Goal: Task Accomplishment & Management: Complete application form

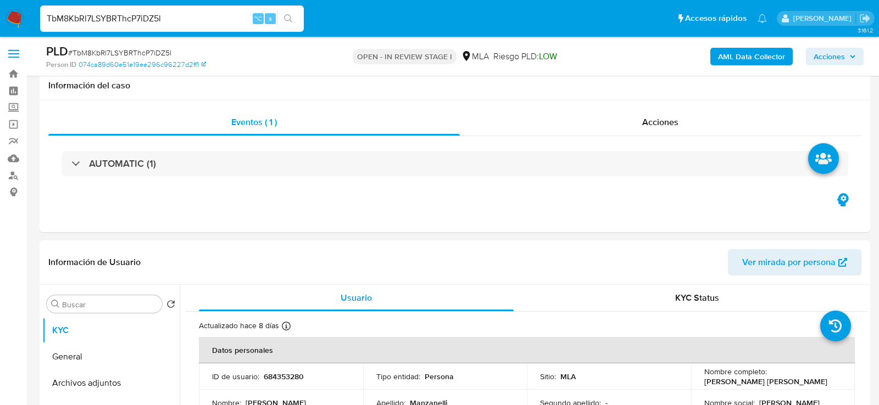
select select "10"
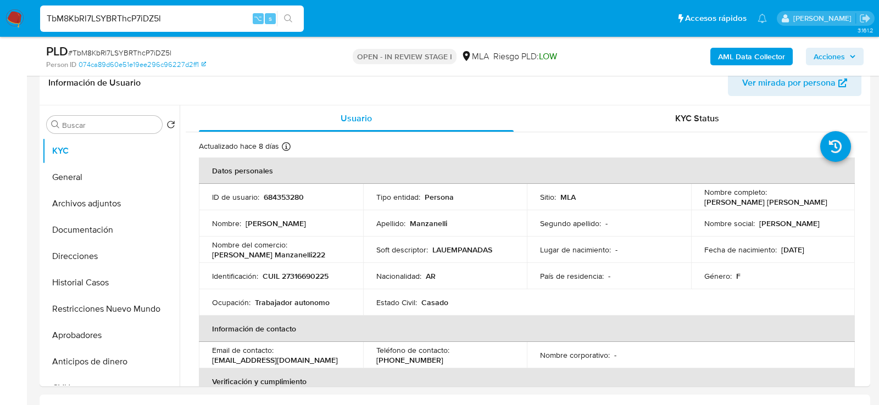
scroll to position [180, 0]
click at [149, 16] on input "TbM8KbRl7LSYBRThcP7iDZ5l" at bounding box center [172, 19] width 264 height 14
paste input "1054041209"
type input "1054041209"
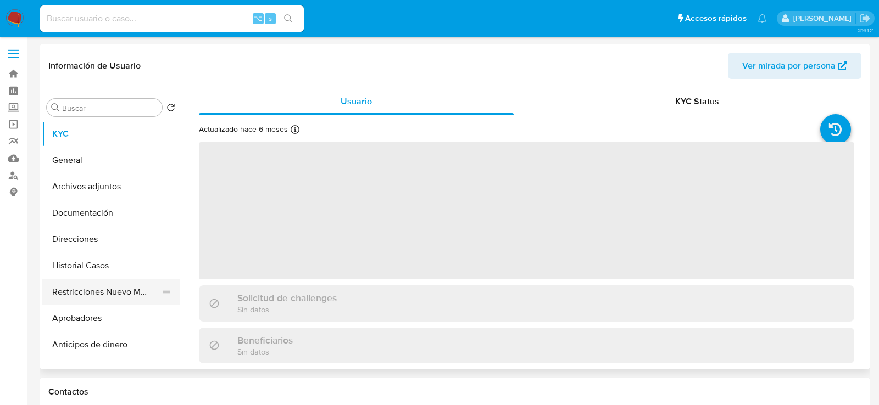
select select "10"
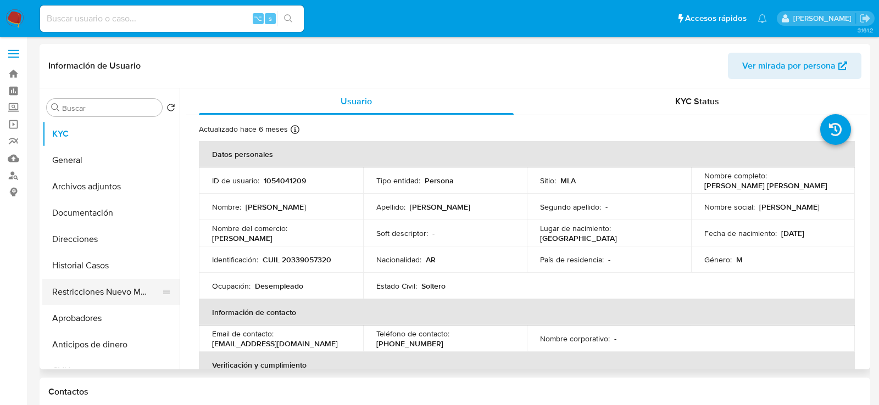
click at [50, 286] on button "Restricciones Nuevo Mundo" at bounding box center [106, 292] width 129 height 26
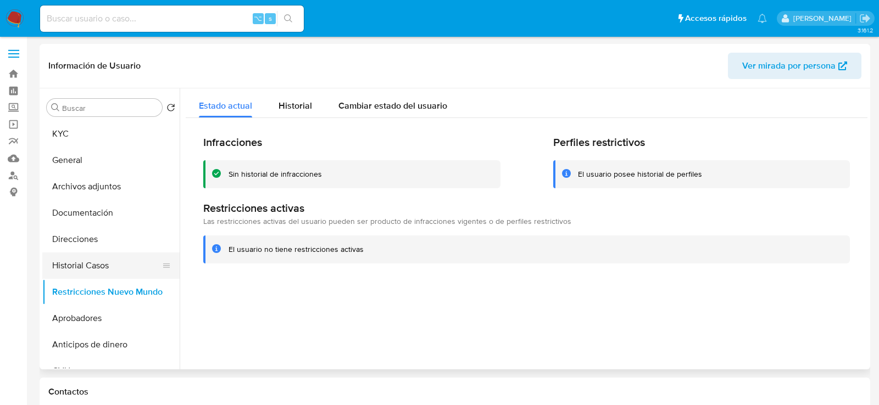
click at [88, 264] on button "Historial Casos" at bounding box center [106, 266] width 129 height 26
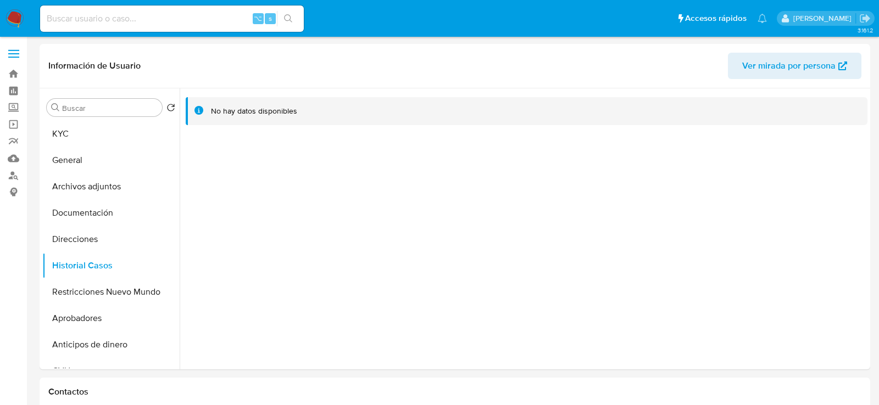
click at [119, 30] on div "⌥ s" at bounding box center [172, 18] width 264 height 26
click at [118, 23] on input at bounding box center [172, 19] width 264 height 14
paste input "131246766"
type input "131246766"
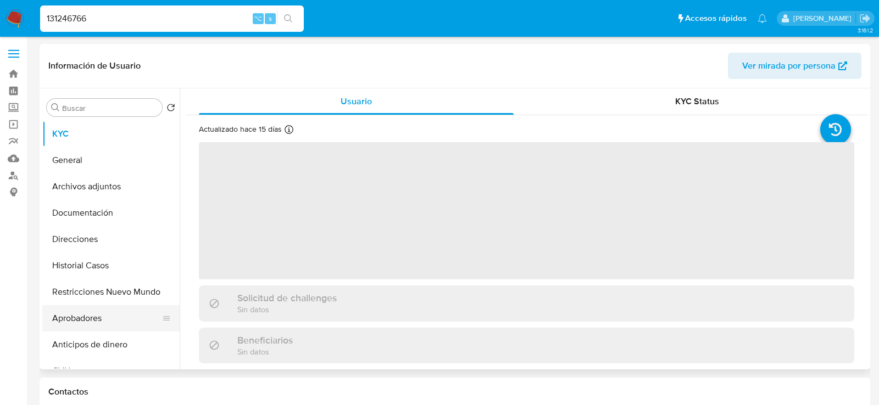
select select "10"
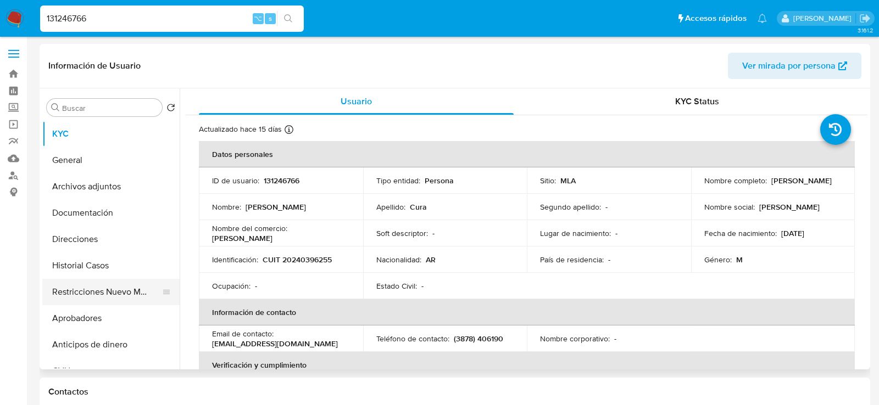
click at [90, 286] on button "Restricciones Nuevo Mundo" at bounding box center [106, 292] width 129 height 26
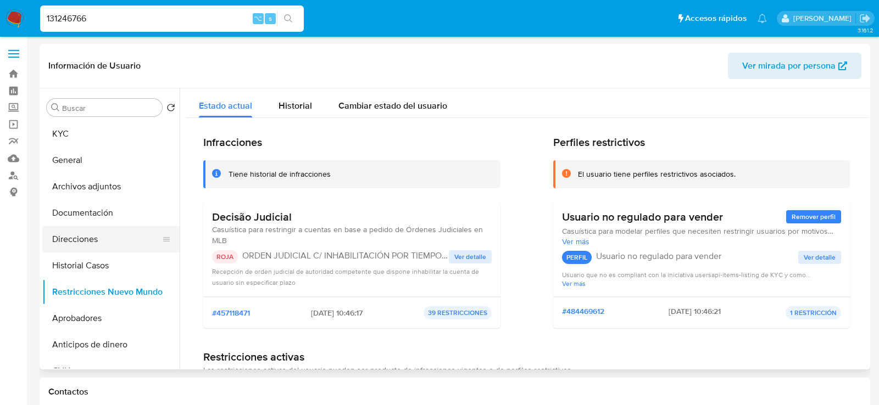
click at [119, 249] on button "Direcciones" at bounding box center [106, 239] width 129 height 26
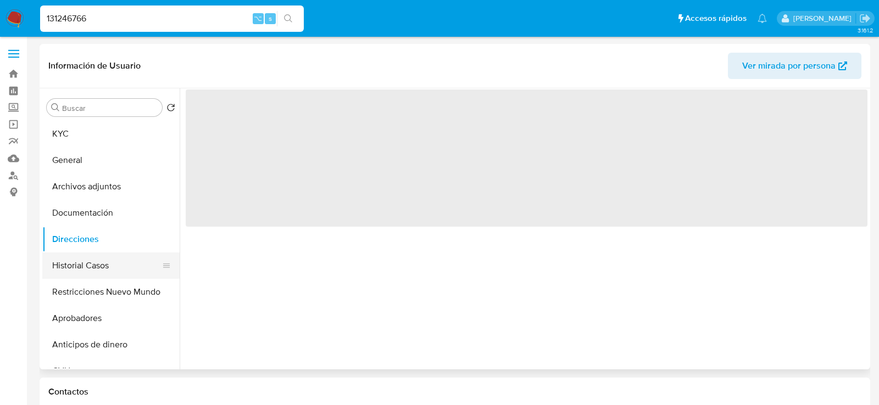
click at [116, 263] on button "Historial Casos" at bounding box center [106, 266] width 129 height 26
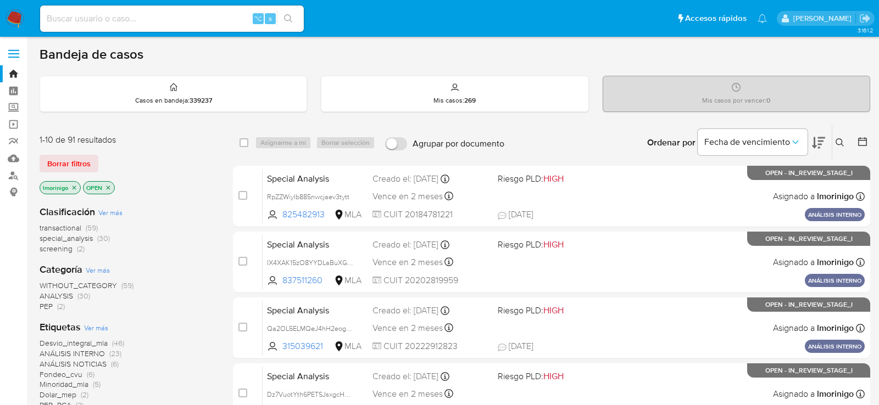
drag, startPoint x: 75, startPoint y: 187, endPoint x: 141, endPoint y: 175, distance: 66.5
click at [140, 176] on div "1-10 de 91 resultados Borrar filtros lmorinigo OPEN" at bounding box center [128, 165] width 176 height 63
click at [109, 186] on icon "close-filter" at bounding box center [108, 188] width 7 height 7
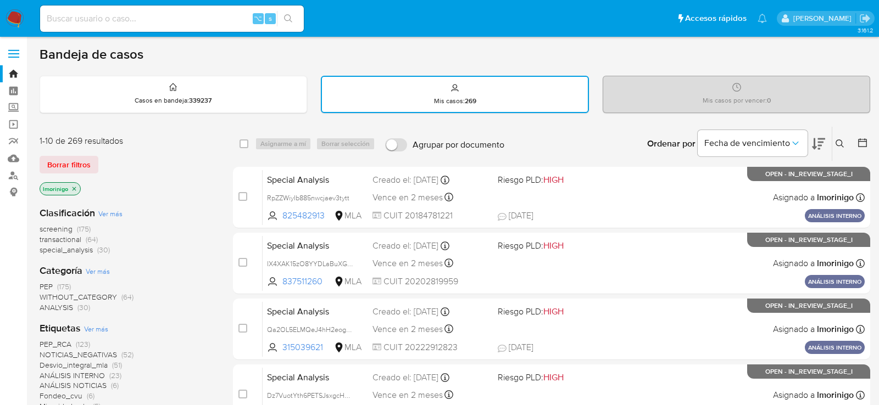
click at [76, 183] on p "lmorinigo" at bounding box center [60, 189] width 40 height 12
click at [75, 187] on icon "close-filter" at bounding box center [75, 189] width 4 height 4
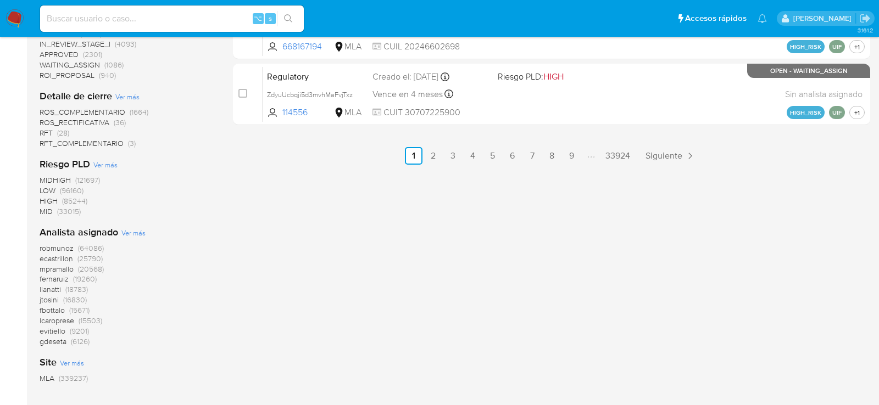
scroll to position [698, 0]
click at [129, 233] on span "Ver más" at bounding box center [133, 232] width 24 height 10
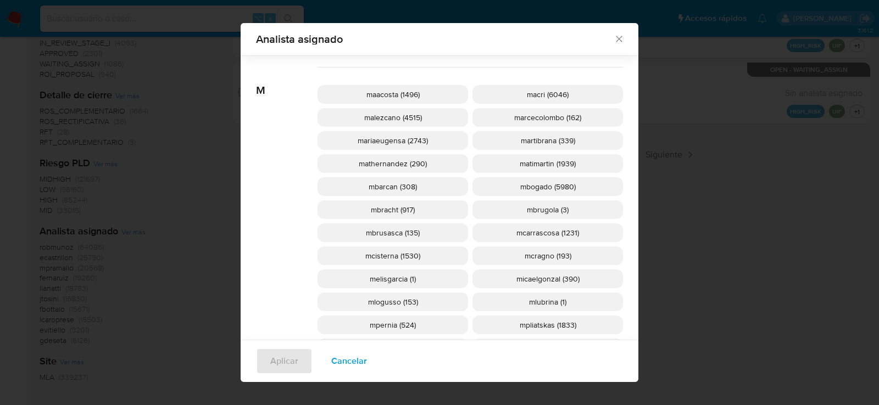
scroll to position [1008, 0]
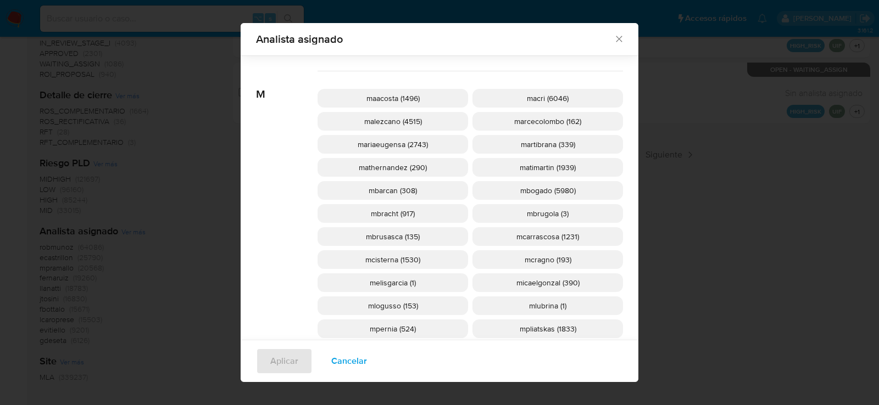
click at [353, 260] on p "mcisterna (1530)" at bounding box center [393, 260] width 151 height 19
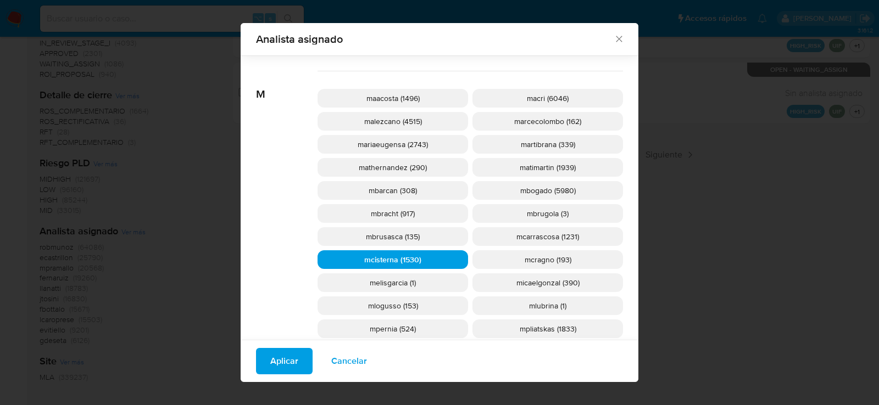
click at [291, 360] on span "Aplicar" at bounding box center [284, 361] width 28 height 24
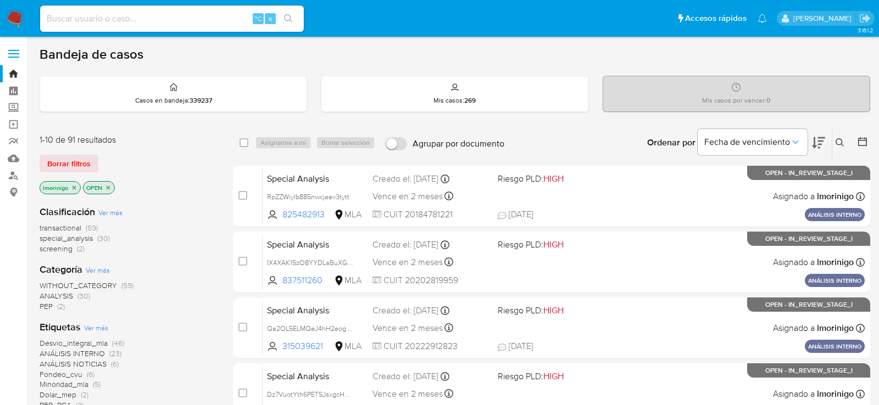
click at [74, 185] on icon "close-filter" at bounding box center [74, 188] width 7 height 7
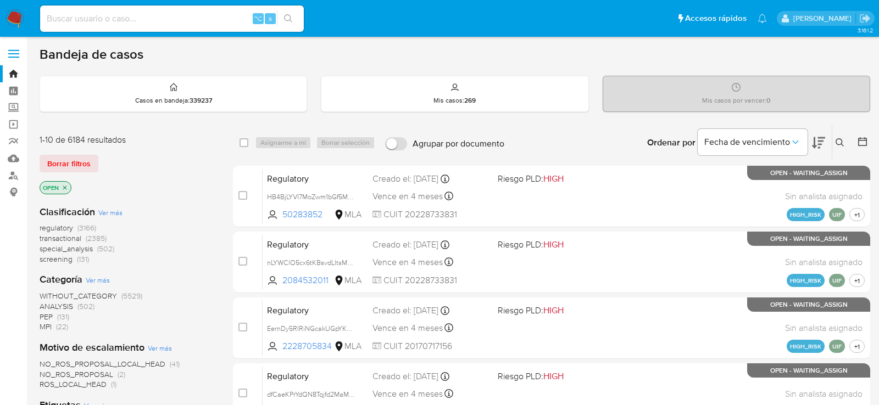
click at [65, 186] on icon "close-filter" at bounding box center [65, 188] width 4 height 4
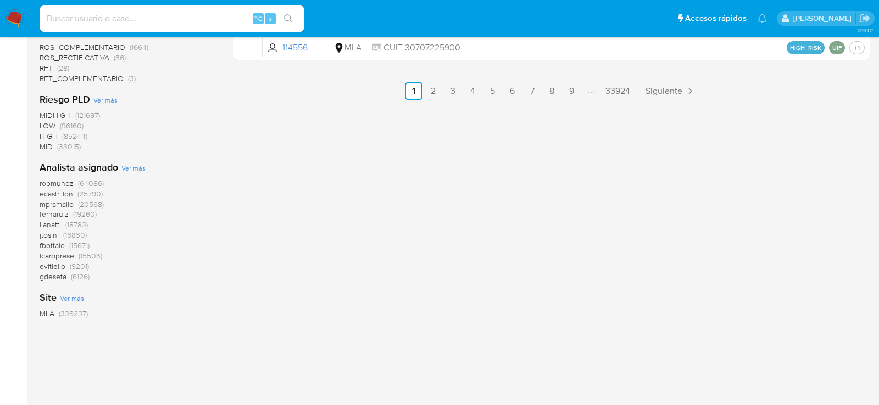
scroll to position [761, 0]
click at [139, 174] on div "Analista asignado Ver más robmunoz (64086) ecastrillon (25790) mpramallo (20568…" at bounding box center [128, 222] width 176 height 121
click at [139, 164] on span "Ver más" at bounding box center [133, 169] width 24 height 10
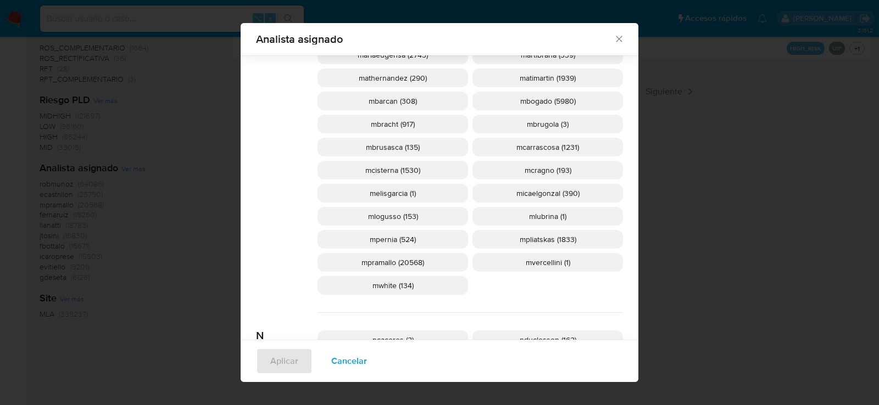
scroll to position [1100, 0]
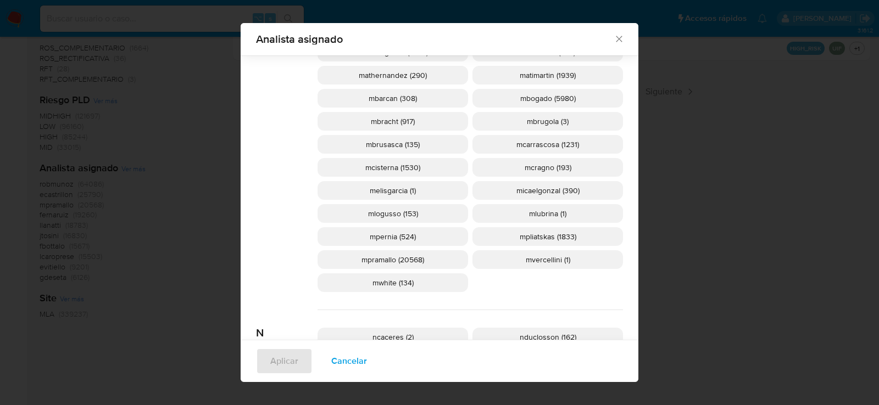
click at [423, 167] on p "mcisterna (1530)" at bounding box center [393, 167] width 151 height 19
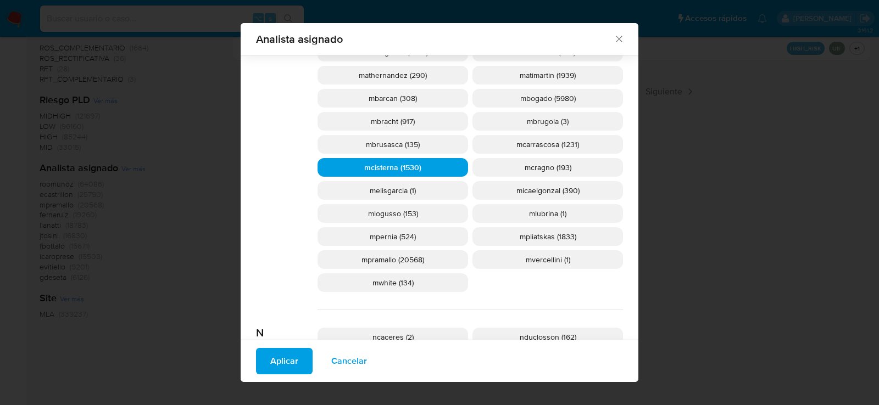
click at [297, 364] on button "Aplicar" at bounding box center [284, 361] width 57 height 26
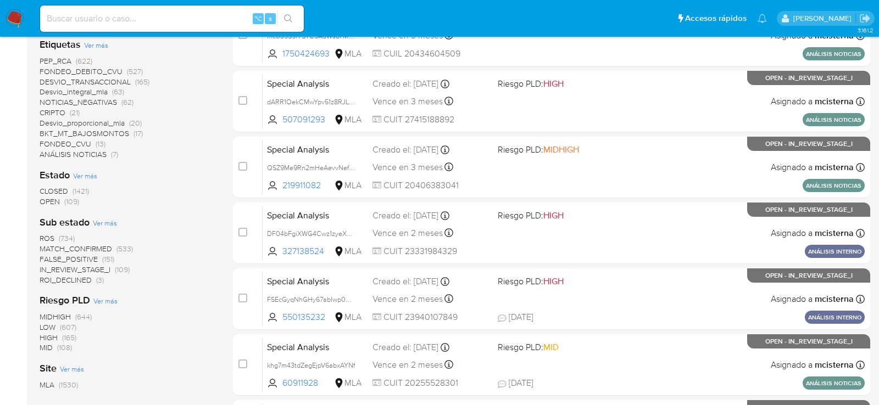
scroll to position [294, 0]
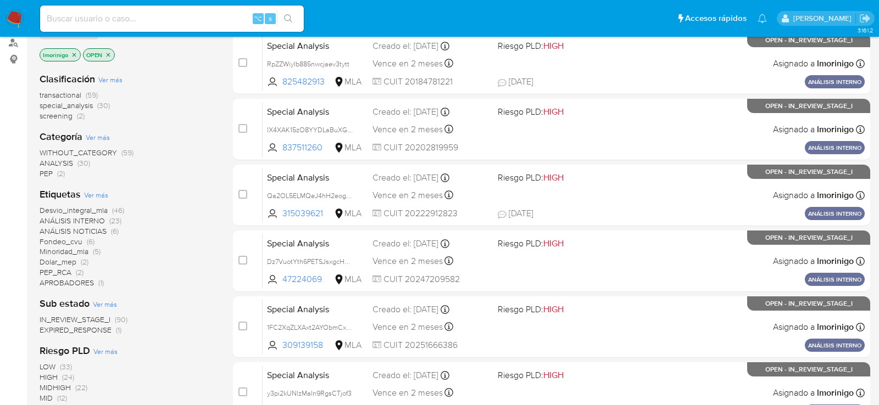
scroll to position [134, 0]
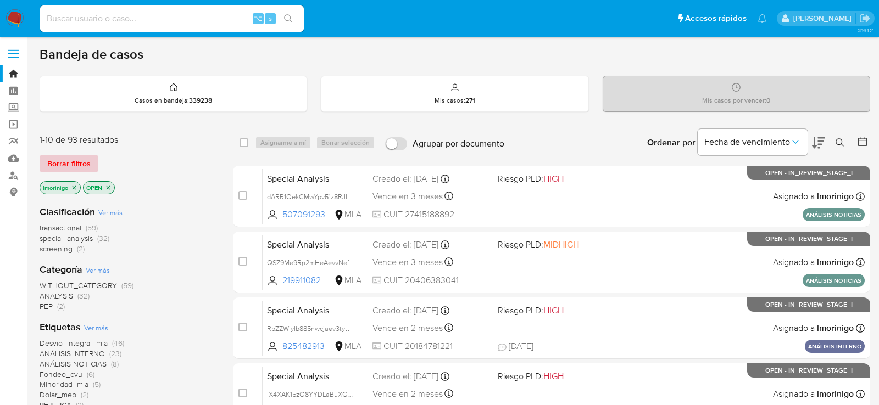
click at [79, 162] on span "Borrar filtros" at bounding box center [68, 163] width 43 height 15
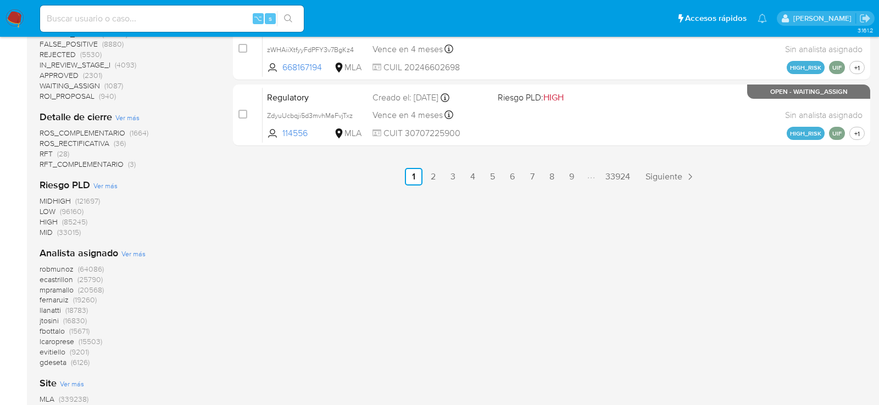
scroll to position [675, 0]
click at [134, 258] on span "Ver más" at bounding box center [133, 255] width 24 height 10
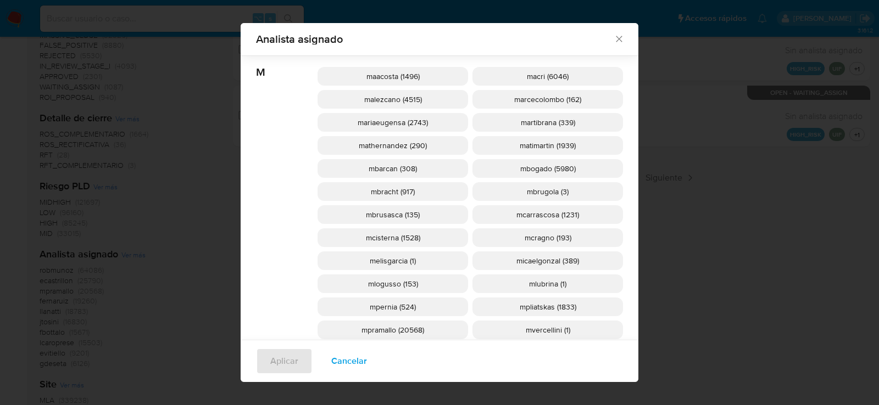
scroll to position [1039, 0]
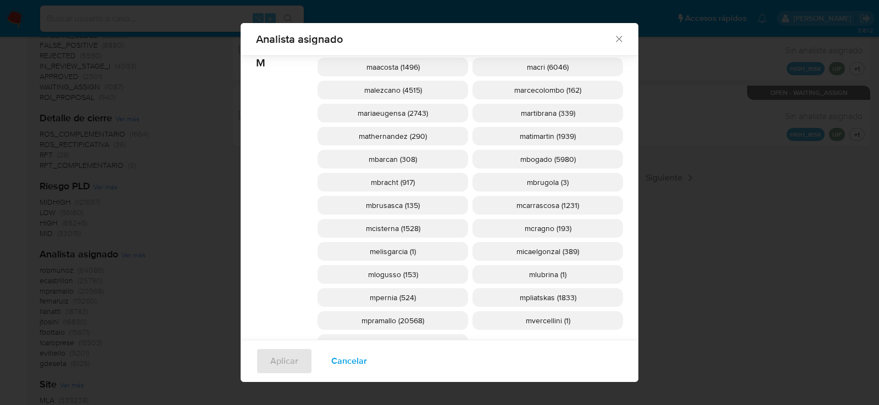
click at [392, 225] on span "mcisterna (1528)" at bounding box center [393, 228] width 54 height 11
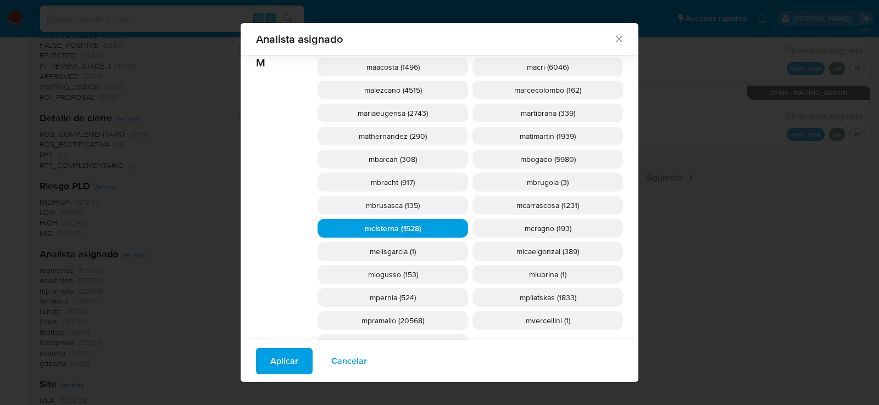
click at [298, 360] on button "Aplicar" at bounding box center [284, 361] width 57 height 26
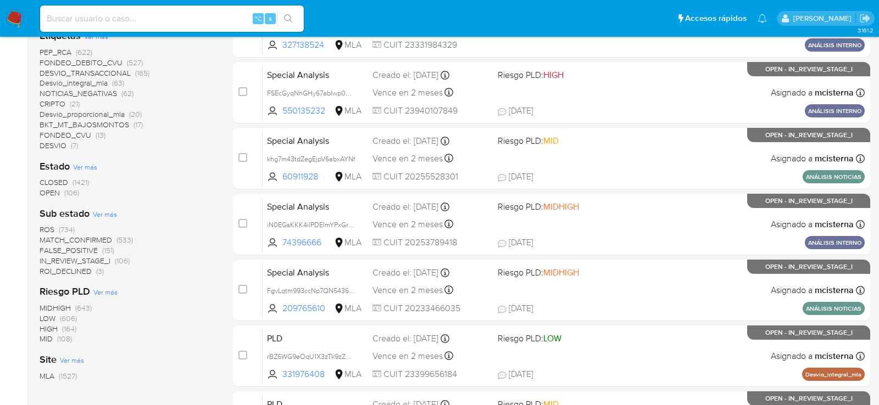
scroll to position [253, 0]
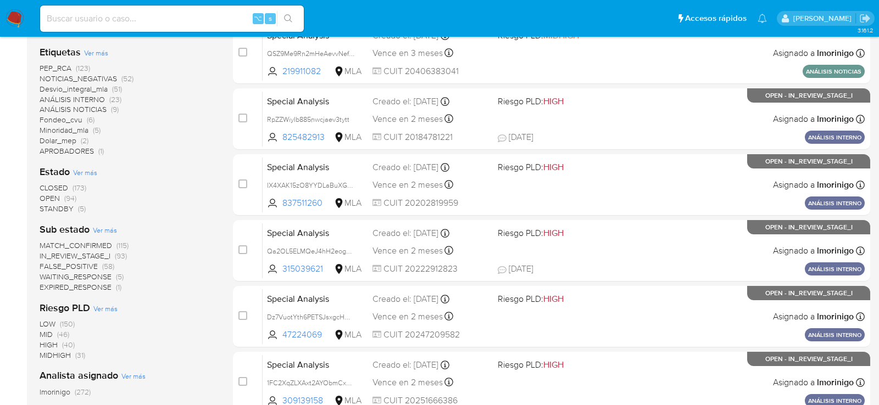
scroll to position [273, 0]
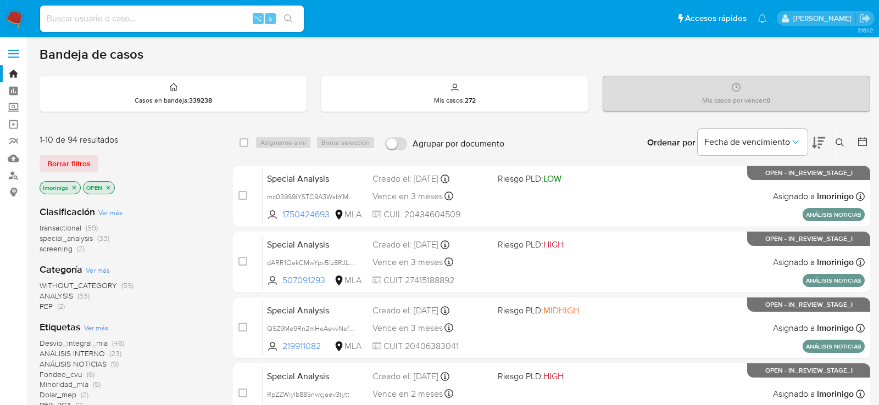
click at [199, 31] on div "⌥ s" at bounding box center [172, 18] width 264 height 31
click at [199, 21] on input at bounding box center [172, 19] width 264 height 14
paste input "QSZ9Me9Rn2mHeAevvNefeyTm"
type input "QSZ9Me9Rn2mHeAevvNefeyTm"
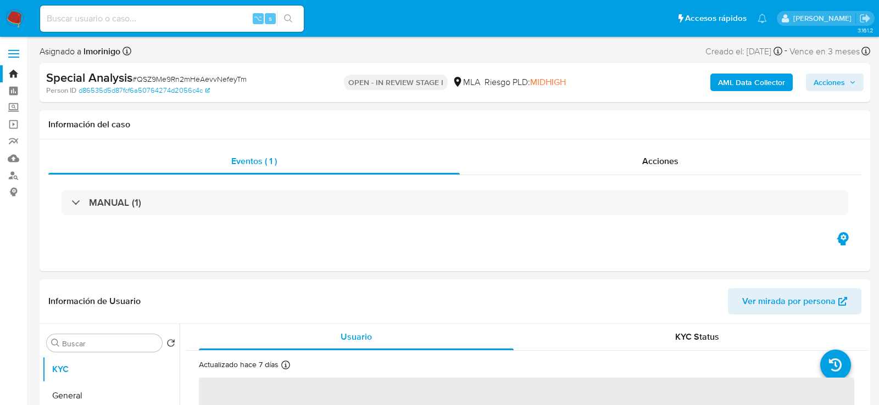
select select "10"
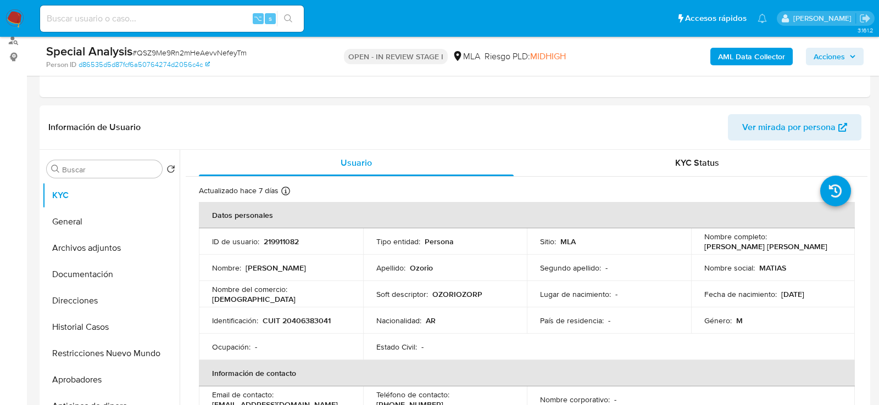
scroll to position [173, 0]
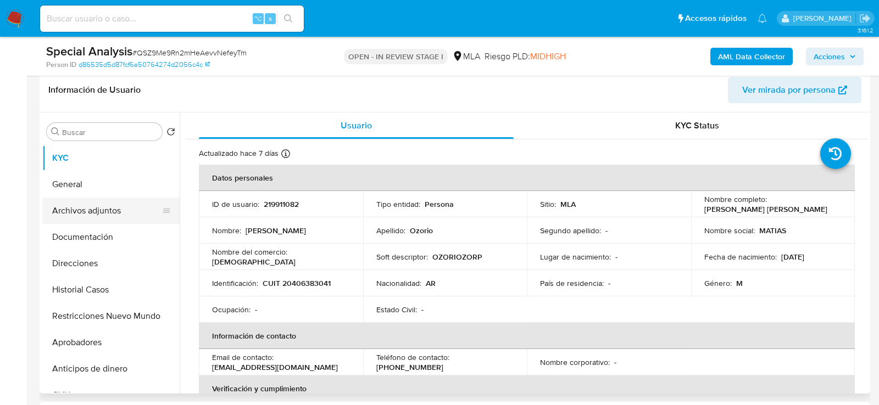
click at [99, 207] on button "Archivos adjuntos" at bounding box center [106, 211] width 129 height 26
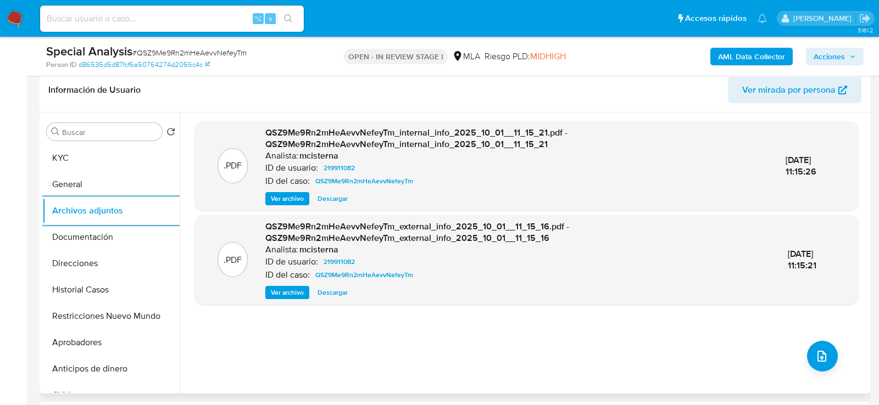
scroll to position [200, 0]
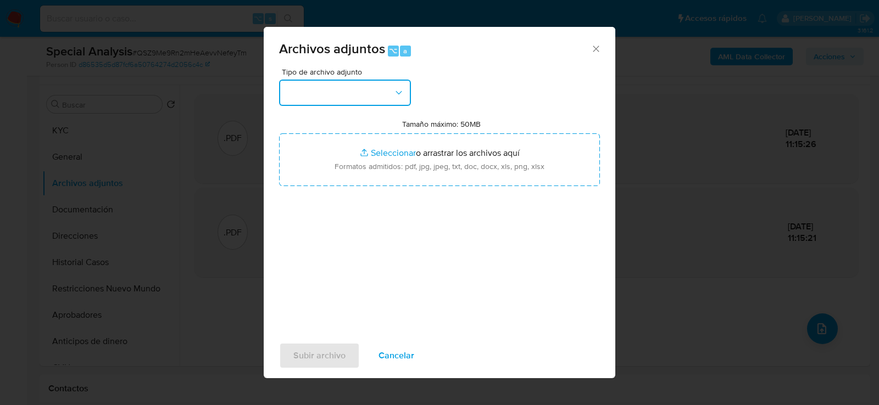
click at [350, 87] on button "button" at bounding box center [345, 93] width 132 height 26
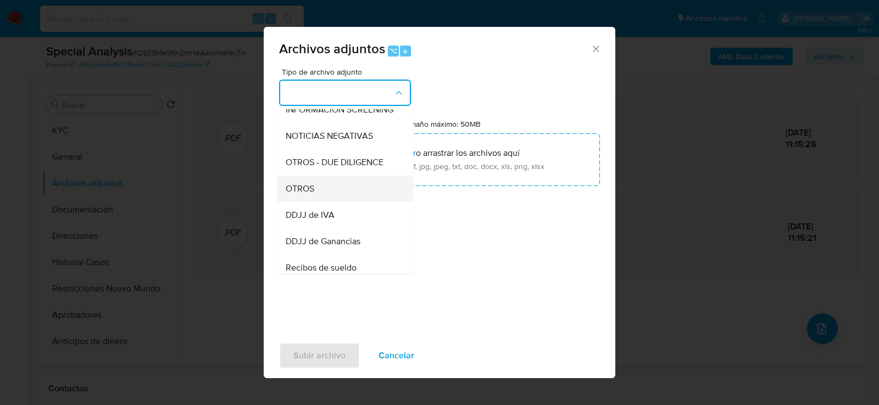
scroll to position [146, 0]
click at [349, 194] on div "OTROS" at bounding box center [342, 187] width 112 height 26
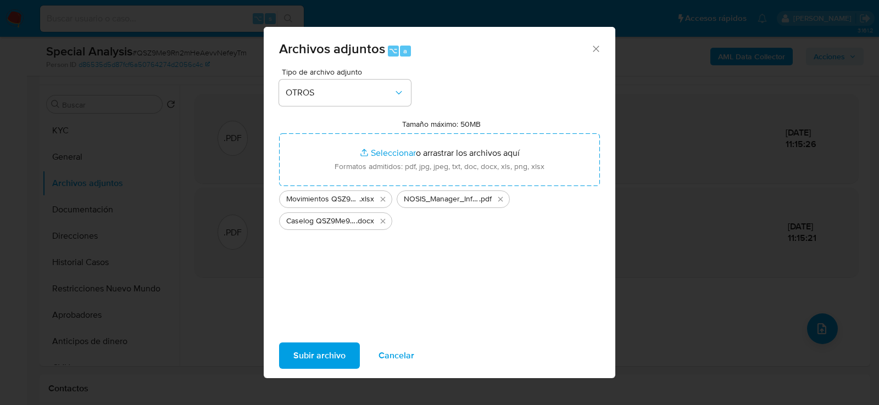
click at [338, 354] on span "Subir archivo" at bounding box center [319, 356] width 52 height 24
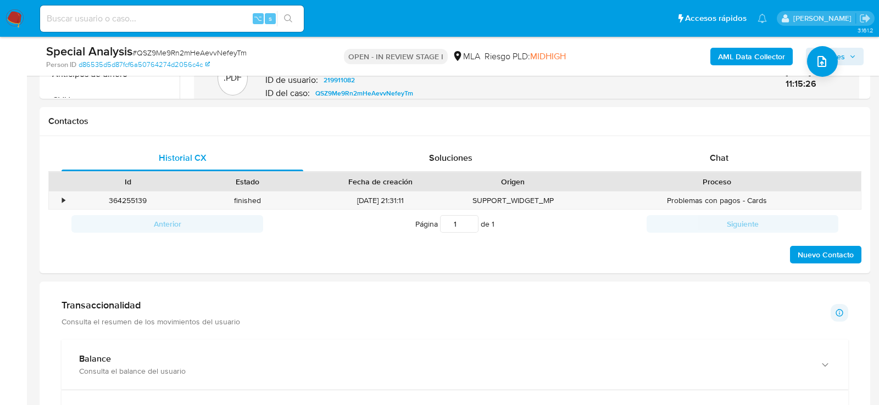
scroll to position [496, 0]
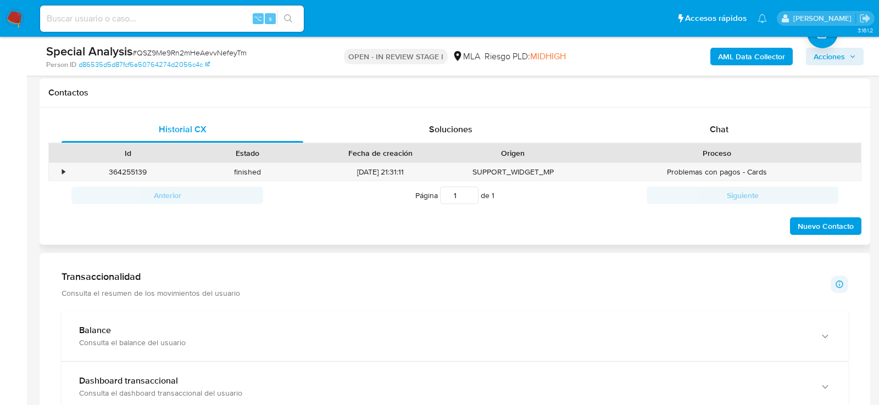
click at [719, 141] on div "Historial CX Soluciones Chat" at bounding box center [454, 129] width 813 height 27
click at [719, 133] on span "Chat" at bounding box center [719, 129] width 19 height 13
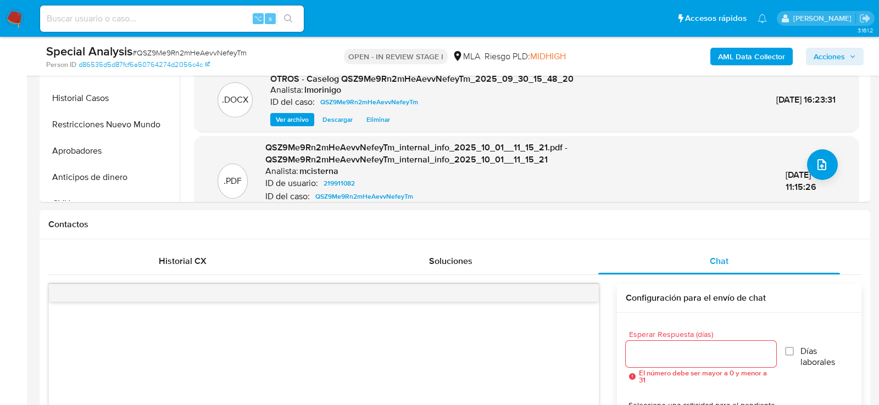
scroll to position [316, 0]
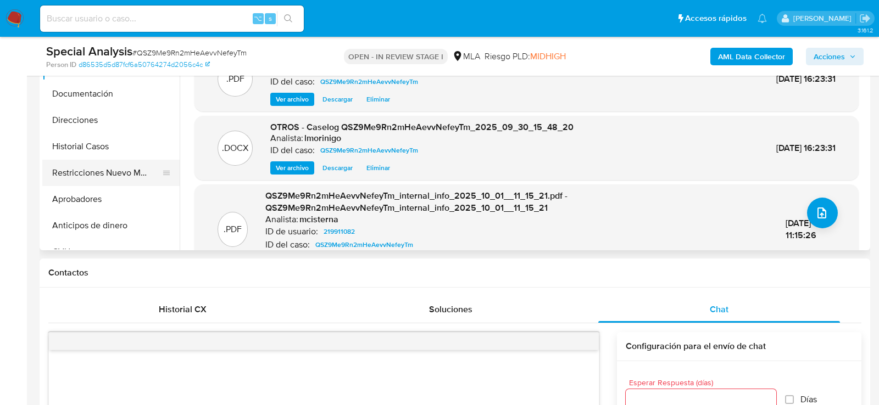
click at [82, 182] on button "Restricciones Nuevo Mundo" at bounding box center [106, 173] width 129 height 26
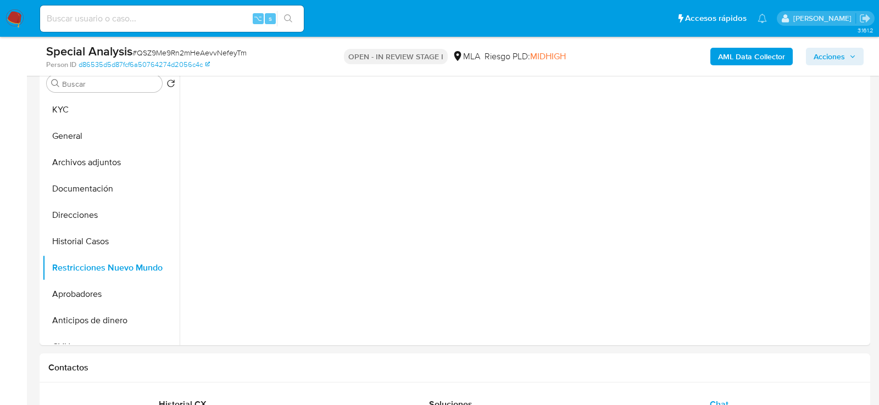
scroll to position [212, 0]
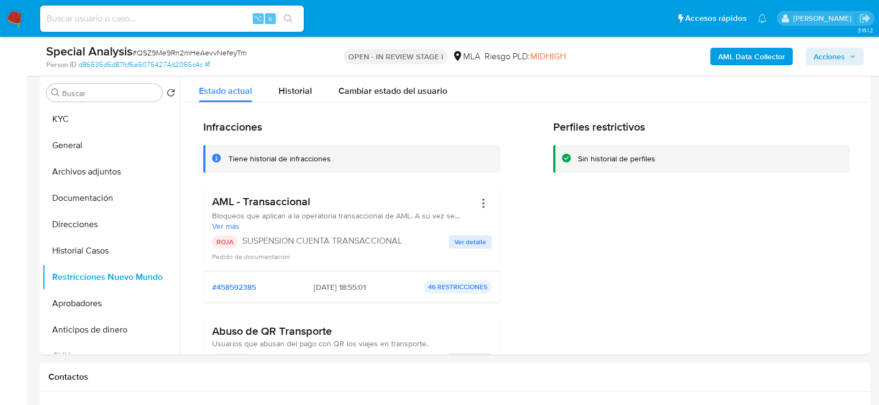
click at [820, 59] on span "Acciones" at bounding box center [829, 57] width 31 height 18
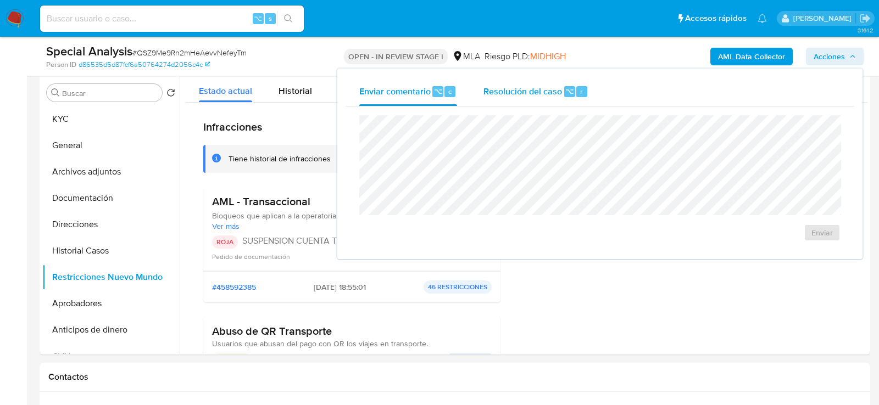
click at [547, 92] on span "Resolución del caso" at bounding box center [522, 91] width 79 height 13
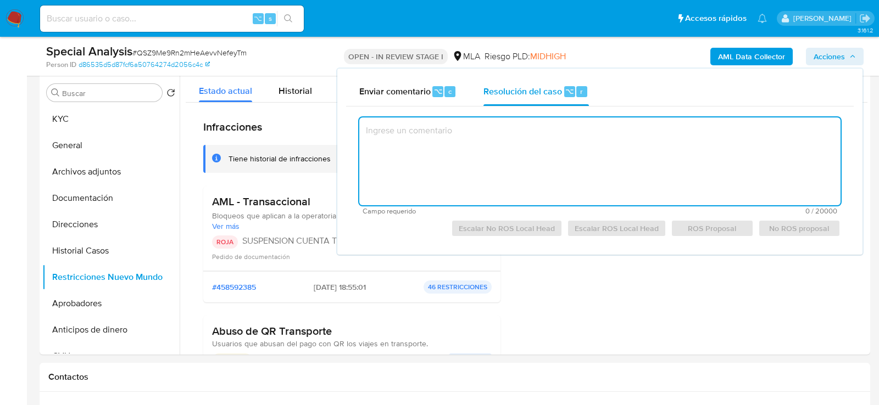
click at [548, 154] on textarea at bounding box center [599, 162] width 481 height 88
paste textarea "Se procede al cierre del caso según el análisis efectuado en el caselog adjunto."
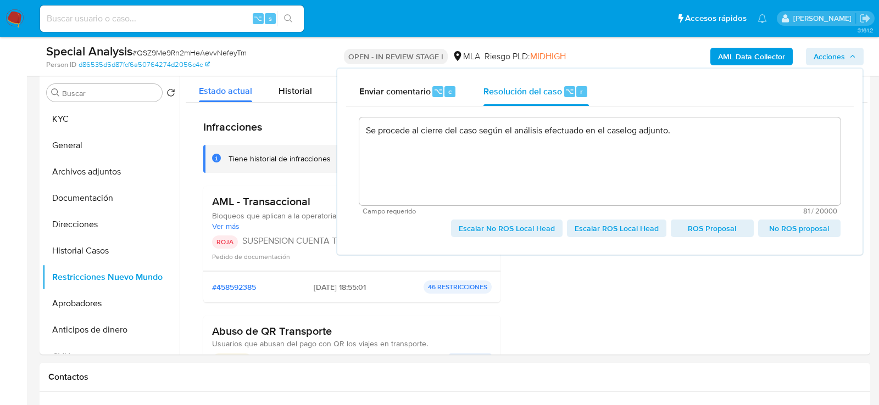
click at [626, 227] on span "Escalar ROS Local Head" at bounding box center [617, 228] width 84 height 15
type textarea "Se procede al cierre del caso según el análisis efectuado en el caselog adjunto."
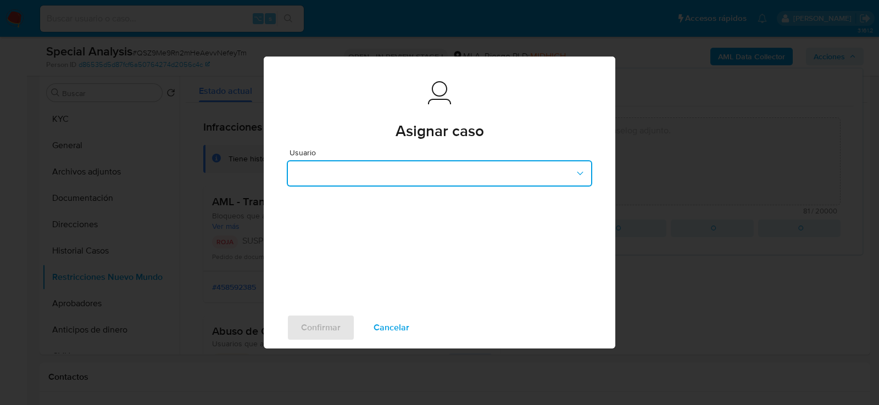
click at [491, 170] on button "button" at bounding box center [439, 173] width 305 height 26
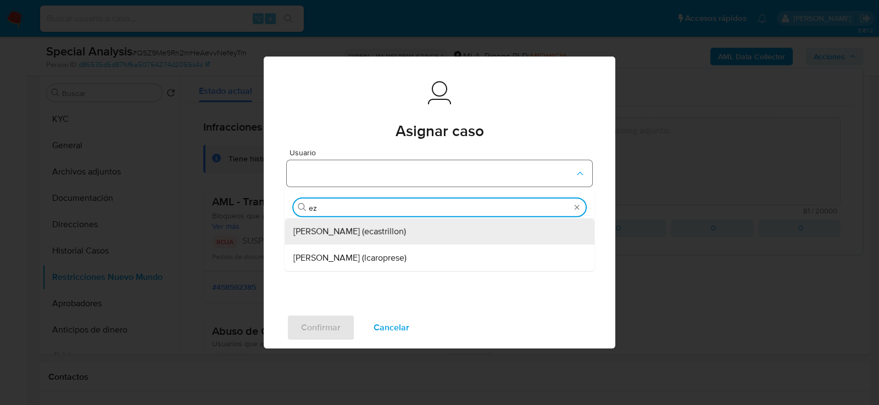
type input "eze"
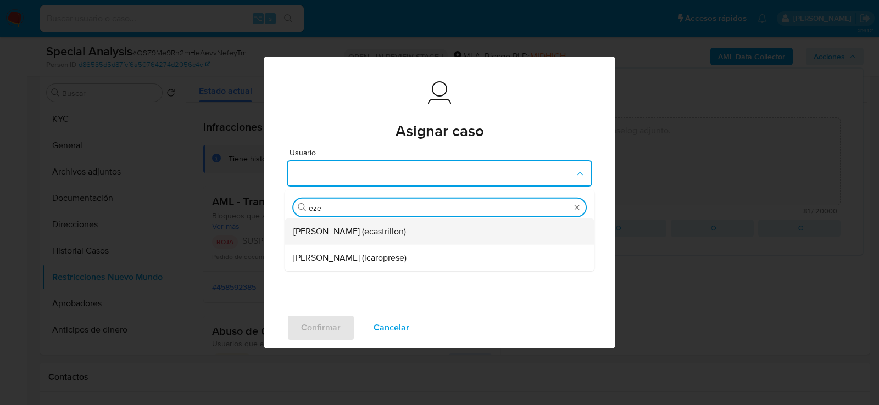
click at [406, 229] on span "Ezequiel Gonzalo Castrillon (ecastrillon)" at bounding box center [349, 231] width 113 height 11
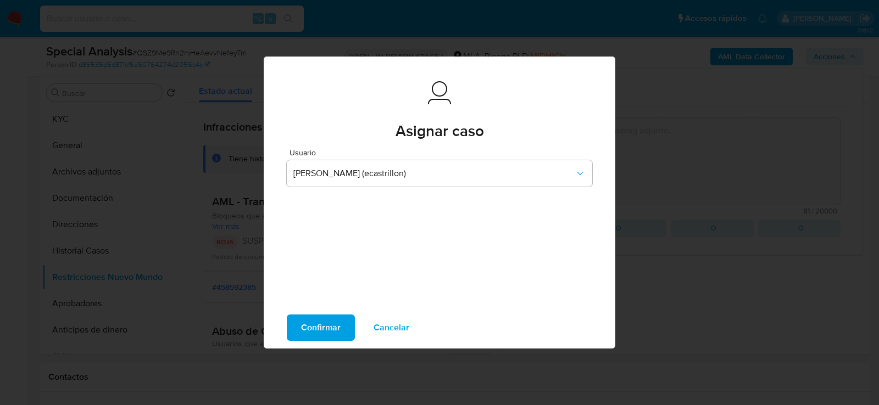
click at [328, 327] on span "Confirmar" at bounding box center [321, 328] width 40 height 24
type textarea "Se procede al cierre del caso según el análisis efectuado en el caselog adjunto."
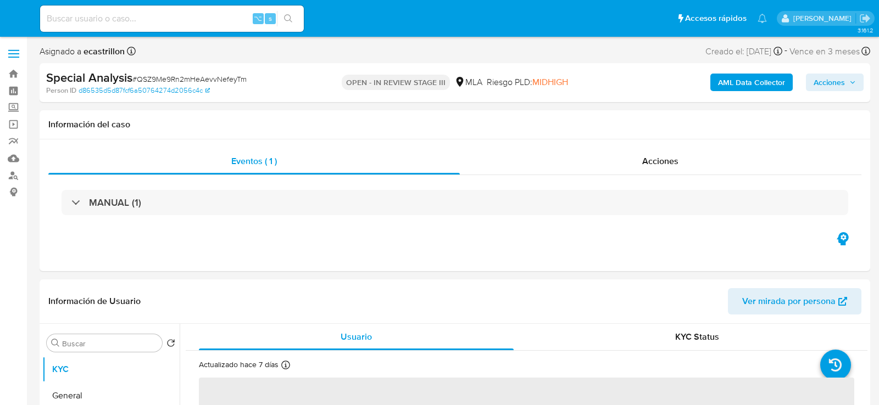
select select "10"
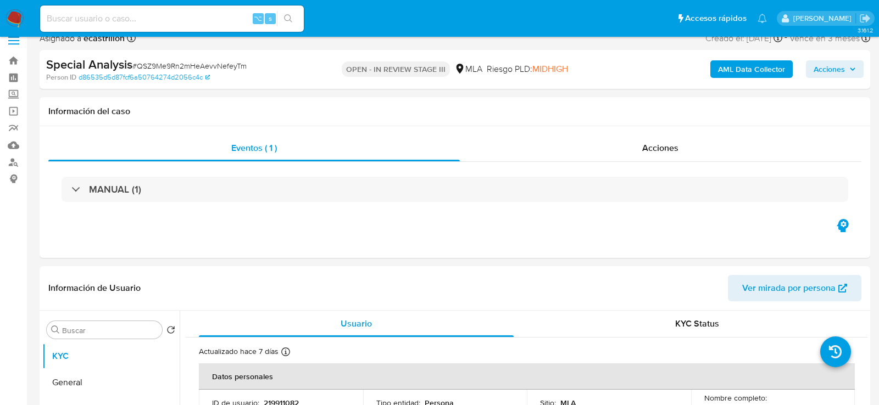
scroll to position [14, 0]
click at [204, 12] on input at bounding box center [172, 19] width 264 height 14
paste input "dARR1OekCMwYpv51z8RJLfBd"
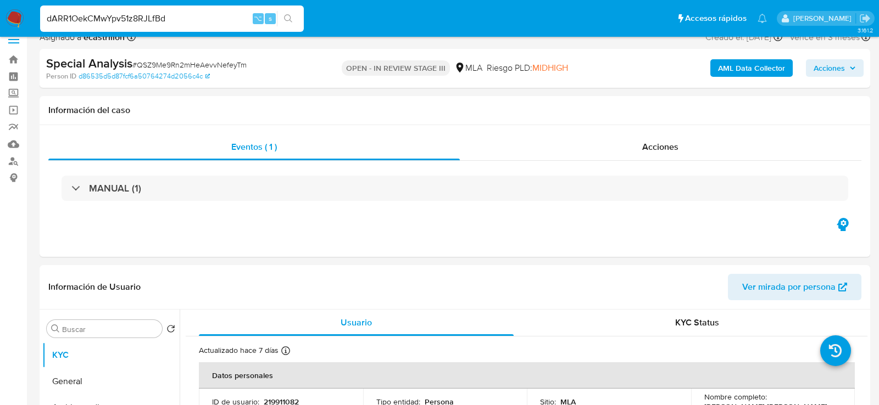
type input "dARR1OekCMwYpv51z8RJLfBd"
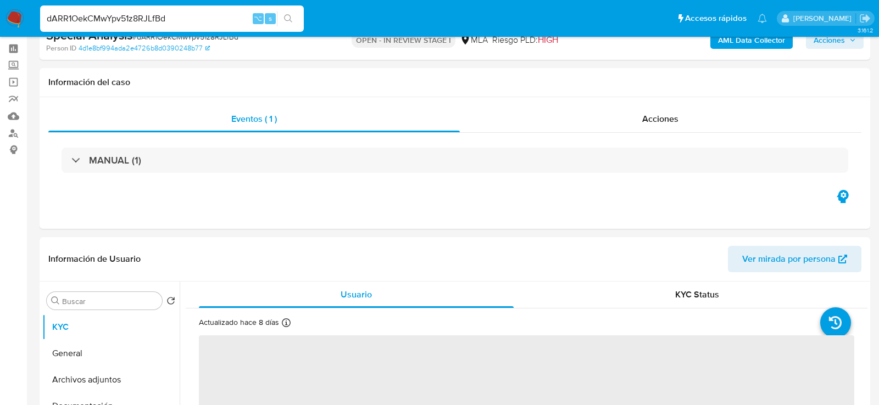
select select "10"
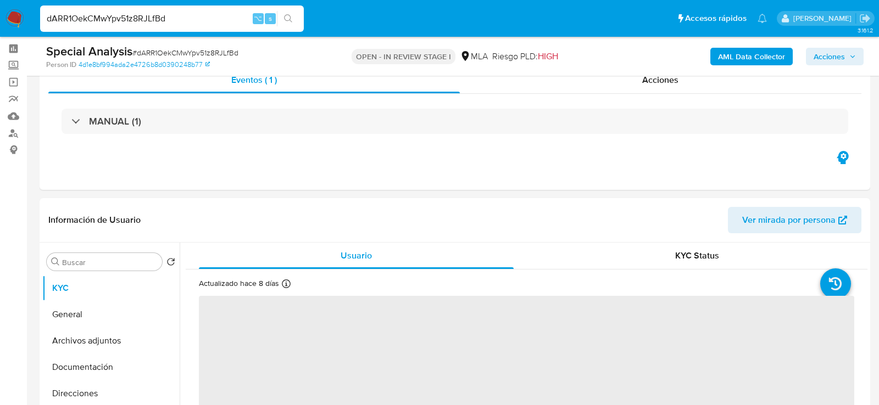
scroll to position [152, 0]
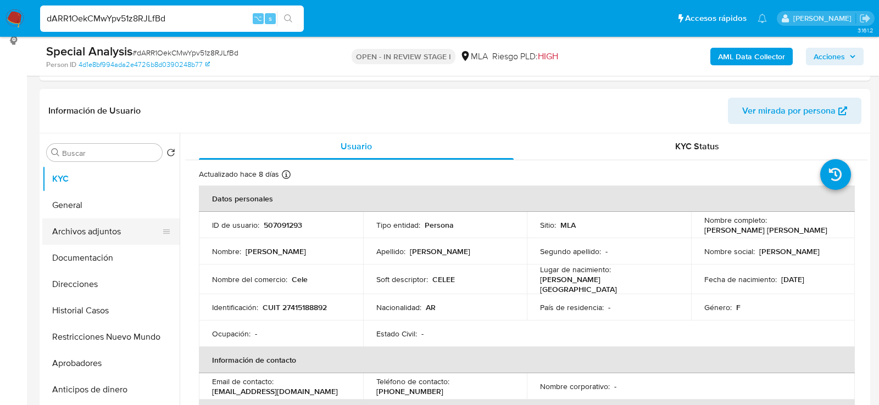
click at [73, 233] on button "Archivos adjuntos" at bounding box center [106, 232] width 129 height 26
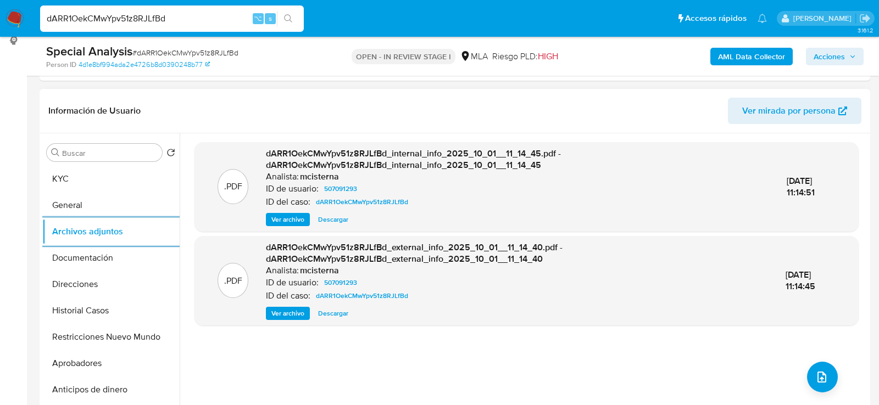
scroll to position [200, 0]
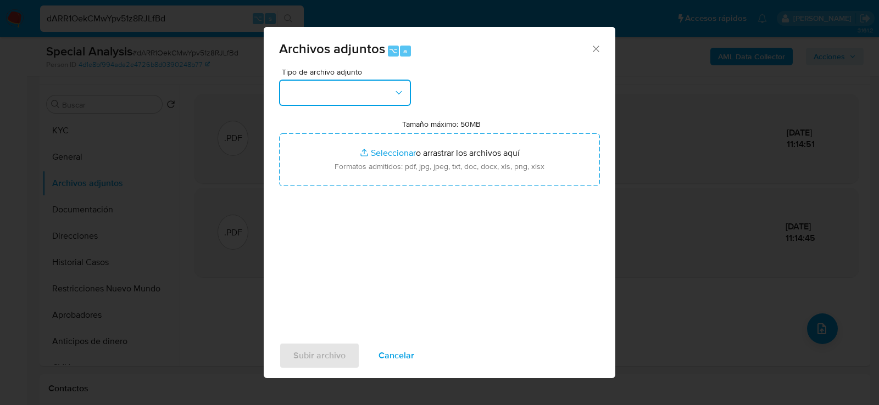
click at [346, 88] on button "button" at bounding box center [345, 93] width 132 height 26
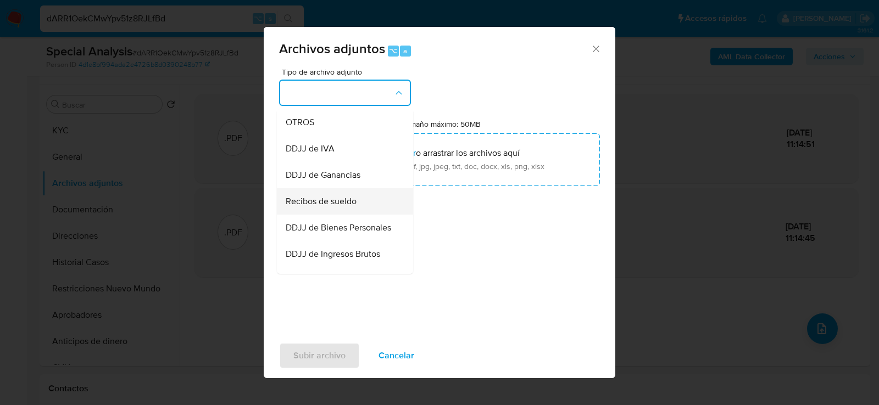
scroll to position [190, 0]
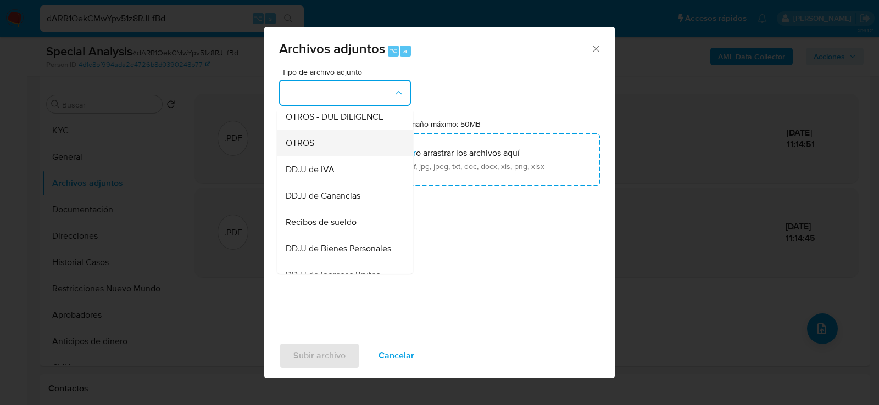
click at [332, 146] on div "OTROS" at bounding box center [342, 143] width 112 height 26
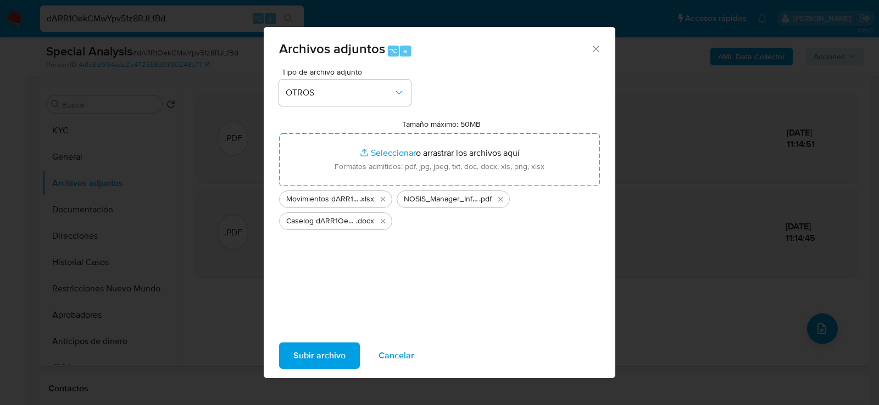
click at [319, 358] on span "Subir archivo" at bounding box center [319, 356] width 52 height 24
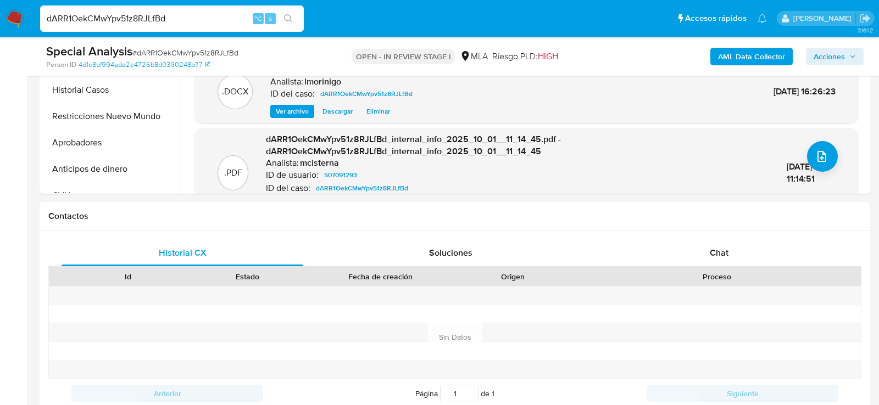
scroll to position [392, 0]
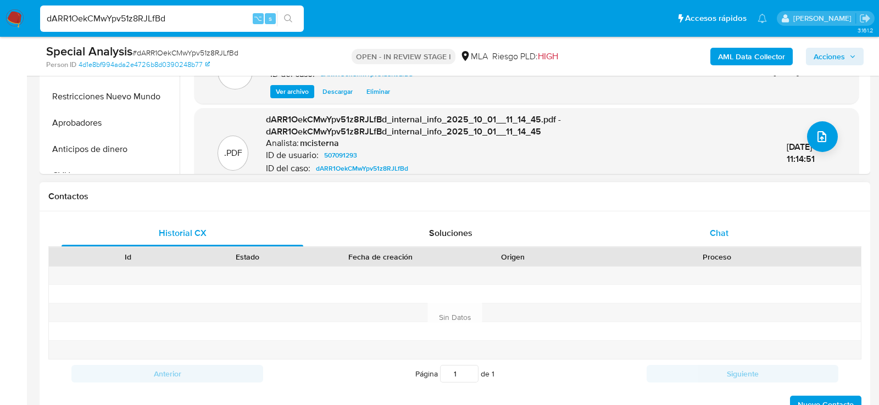
click at [732, 237] on div "Chat" at bounding box center [719, 233] width 242 height 26
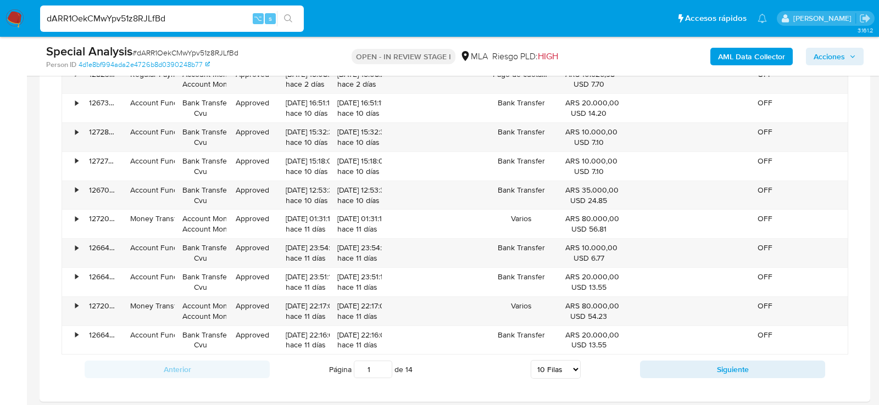
scroll to position [1198, 0]
click at [843, 53] on div at bounding box center [848, 54] width 20 height 19
click at [835, 55] on span "Acciones" at bounding box center [829, 57] width 31 height 18
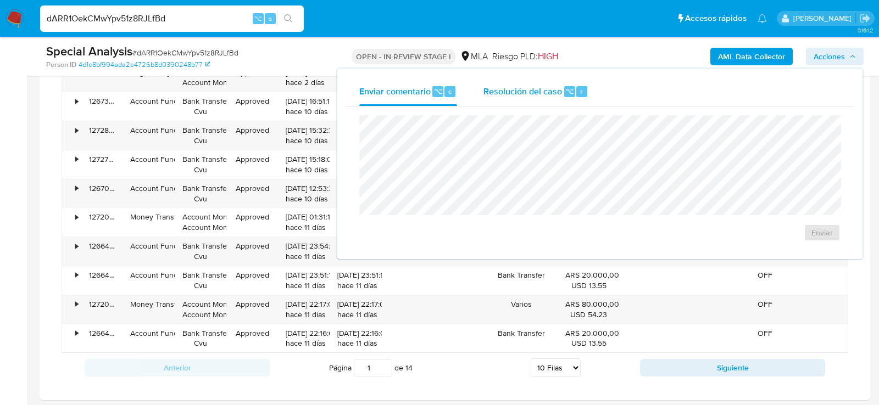
click at [494, 90] on span "Resolución del caso" at bounding box center [522, 91] width 79 height 13
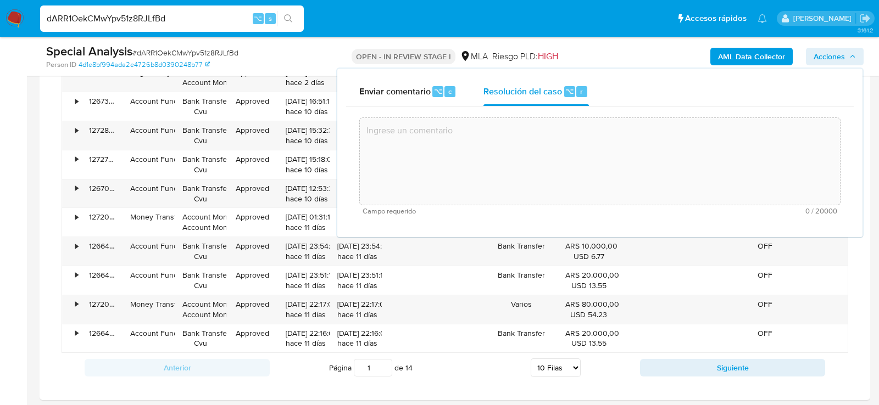
click at [553, 164] on textarea at bounding box center [600, 162] width 480 height 88
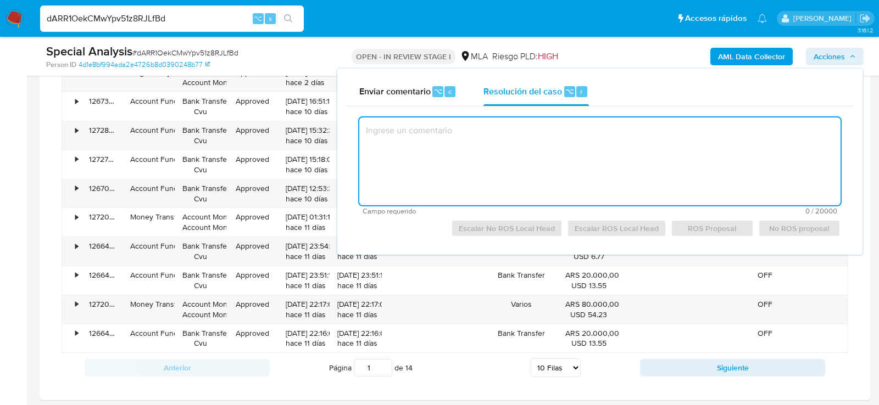
paste textarea "Se procede al cierre del caso según el análisis efectuado en el caselog adjunto."
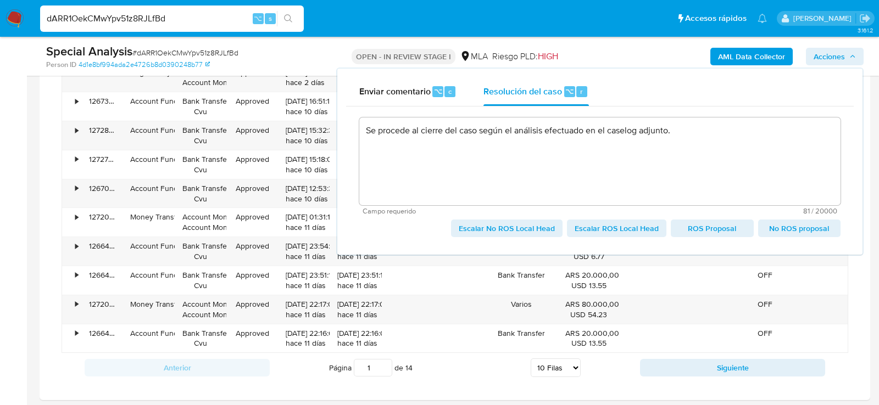
click at [619, 224] on span "Escalar ROS Local Head" at bounding box center [617, 228] width 84 height 15
type textarea "Se procede al cierre del caso según el análisis efectuado en el caselog adjunto."
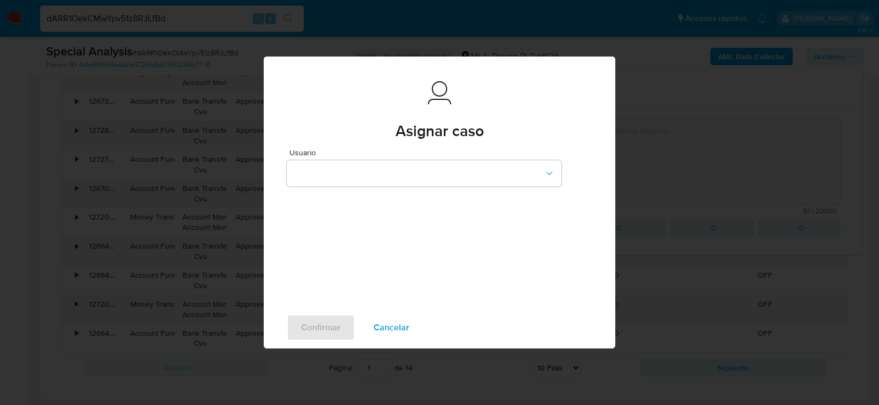
click at [341, 151] on span "Usuario" at bounding box center [427, 153] width 275 height 8
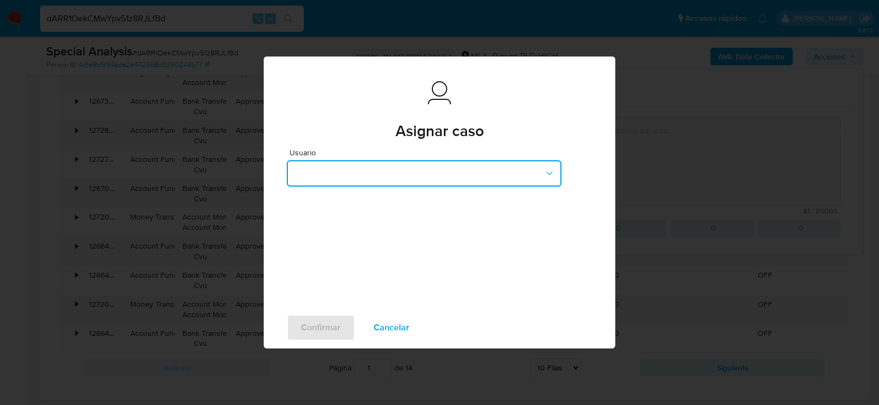
click at [341, 165] on button "button" at bounding box center [424, 173] width 275 height 26
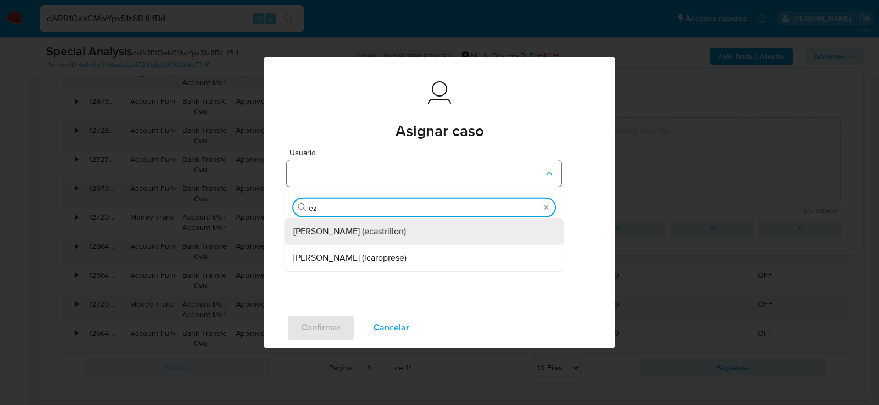
type input "eze"
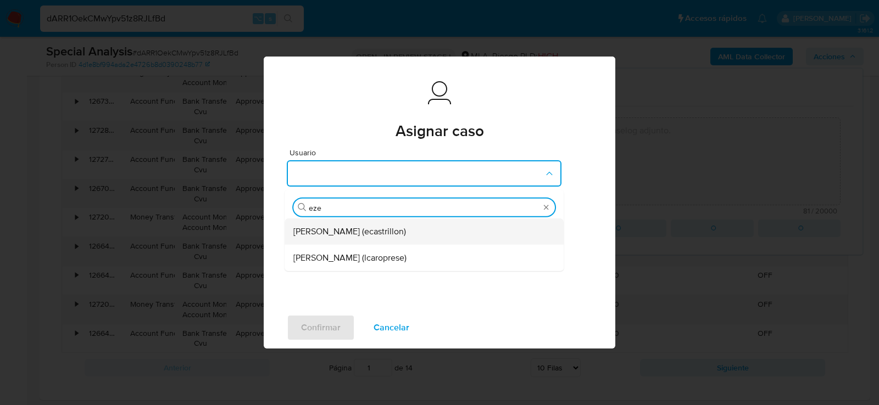
click at [315, 229] on span "[PERSON_NAME] (ecastrillon)" at bounding box center [349, 231] width 113 height 11
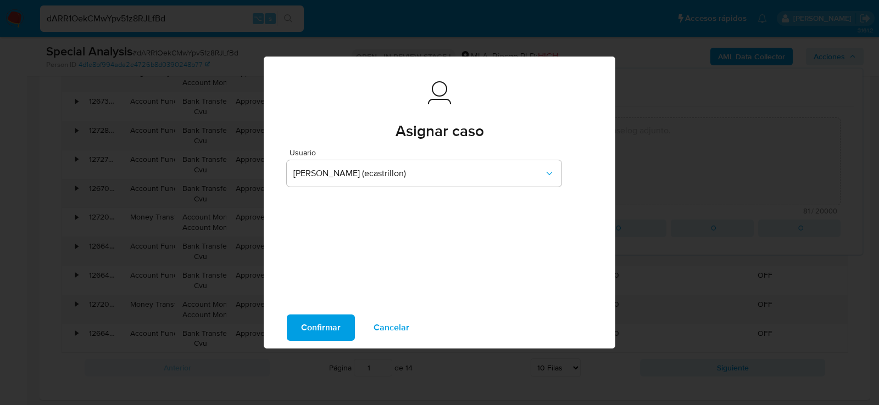
click at [318, 322] on span "Confirmar" at bounding box center [321, 328] width 40 height 24
type textarea "Se procede al cierre del caso según el análisis efectuado en el caselog adjunto."
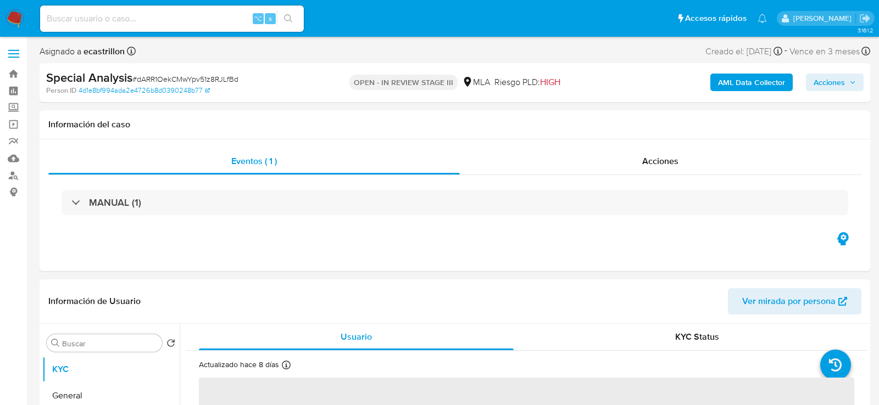
select select "10"
click at [162, 22] on input at bounding box center [172, 19] width 264 height 14
paste input "mc039S9iYSTC9A3WsbYMbMeZ"
type input "mc039S9iYSTC9A3WsbYMbMeZ"
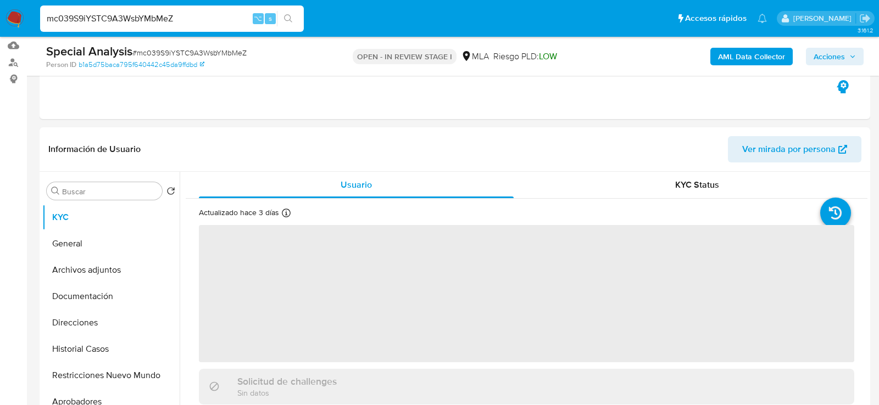
select select "10"
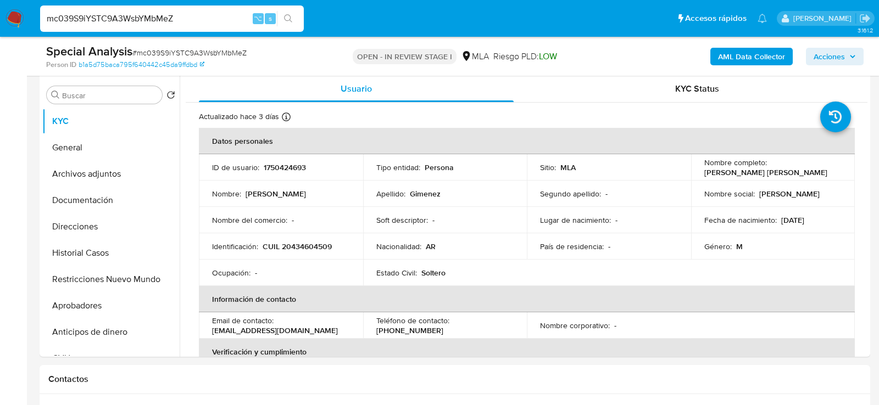
scroll to position [213, 0]
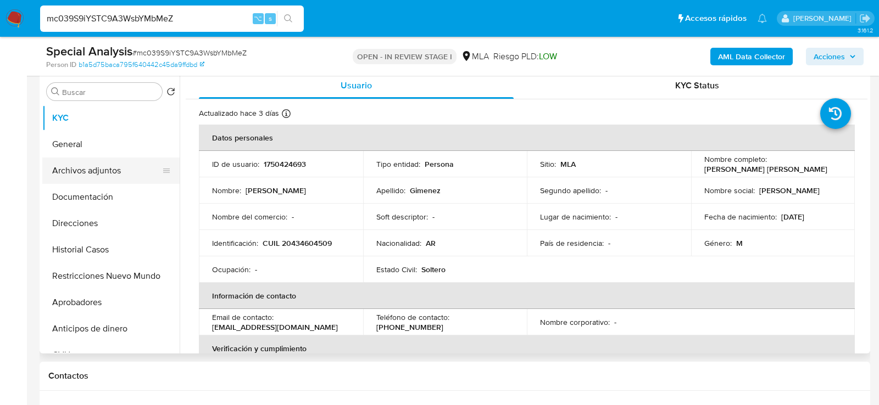
click at [80, 170] on button "Archivos adjuntos" at bounding box center [106, 171] width 129 height 26
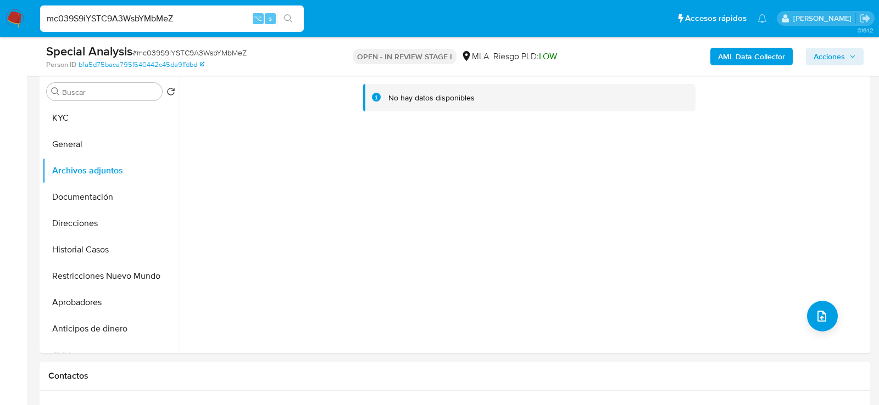
click at [771, 53] on b "AML Data Collector" at bounding box center [751, 57] width 67 height 18
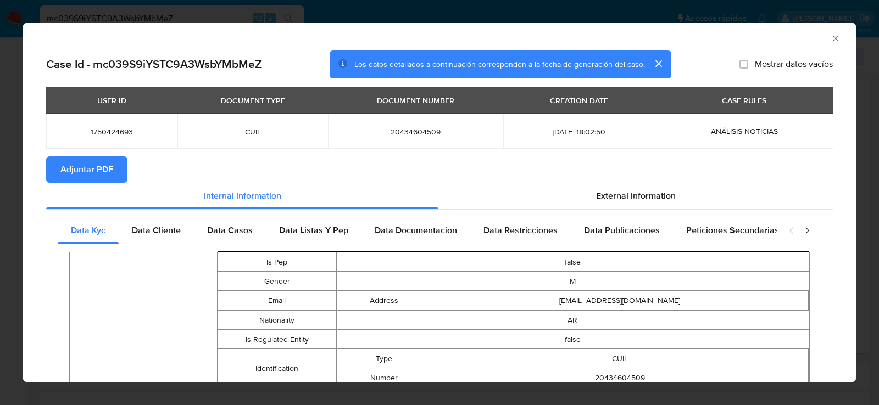
click at [835, 33] on icon "Cerrar ventana" at bounding box center [835, 38] width 11 height 11
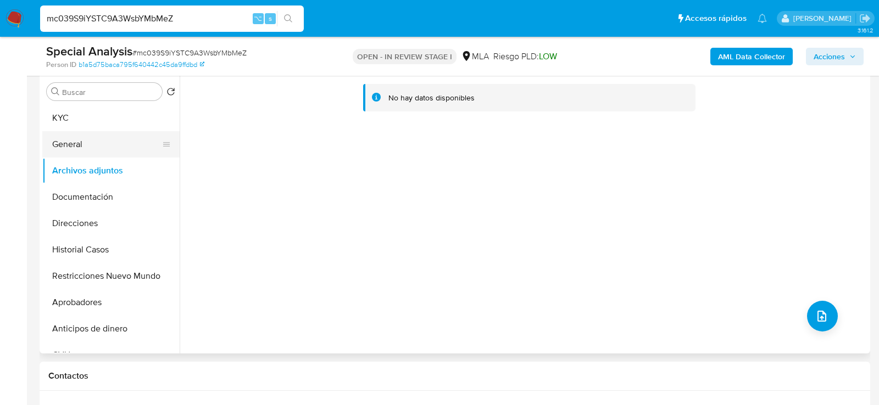
click at [108, 155] on button "General" at bounding box center [106, 144] width 129 height 26
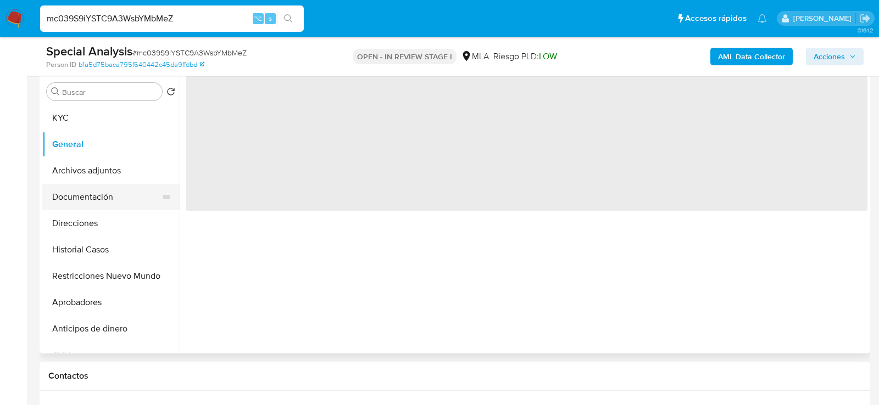
click at [108, 184] on button "Documentación" at bounding box center [106, 197] width 129 height 26
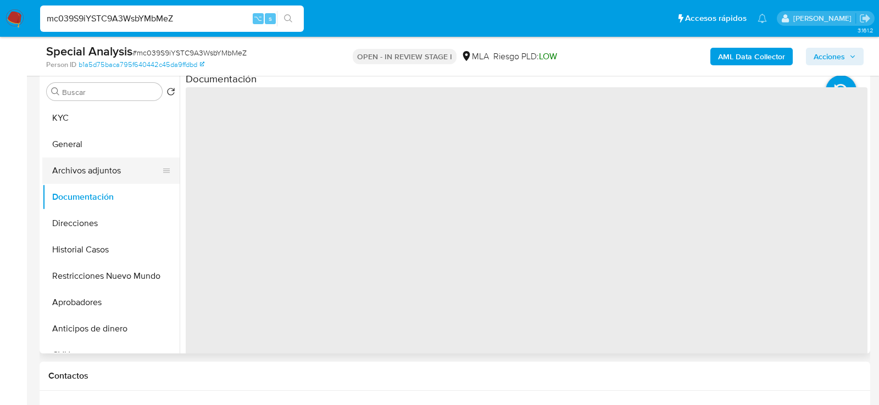
click at [107, 175] on button "Archivos adjuntos" at bounding box center [106, 171] width 129 height 26
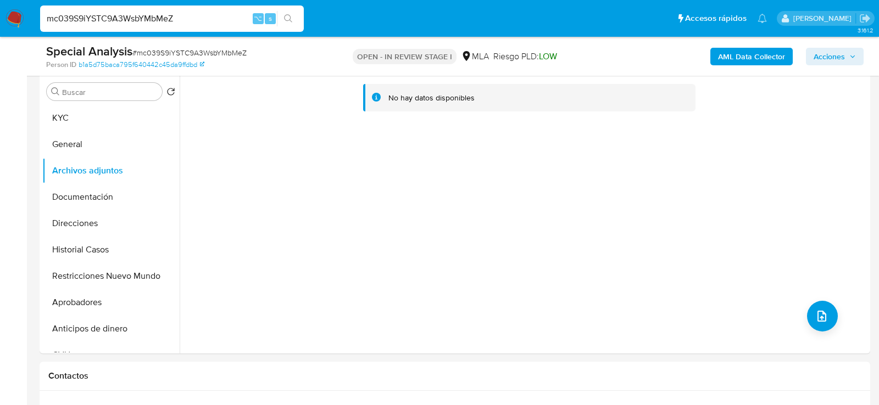
click at [736, 57] on b "AML Data Collector" at bounding box center [751, 57] width 67 height 18
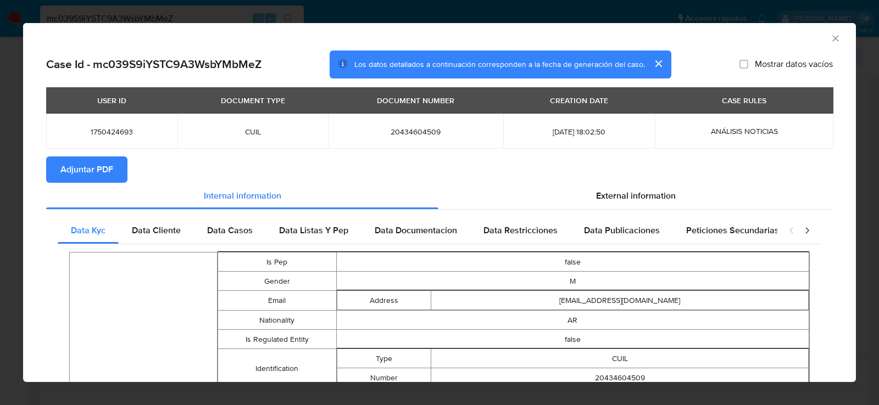
click at [114, 163] on button "Adjuntar PDF" at bounding box center [86, 170] width 81 height 26
click at [836, 37] on icon "Cerrar ventana" at bounding box center [835, 38] width 6 height 6
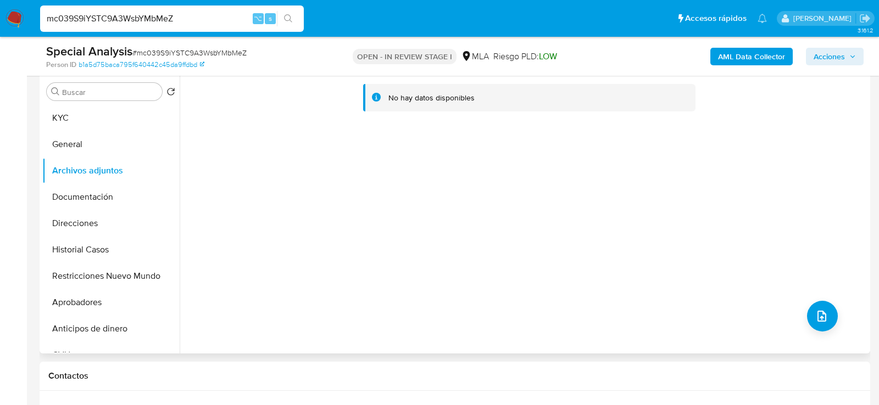
scroll to position [200, 0]
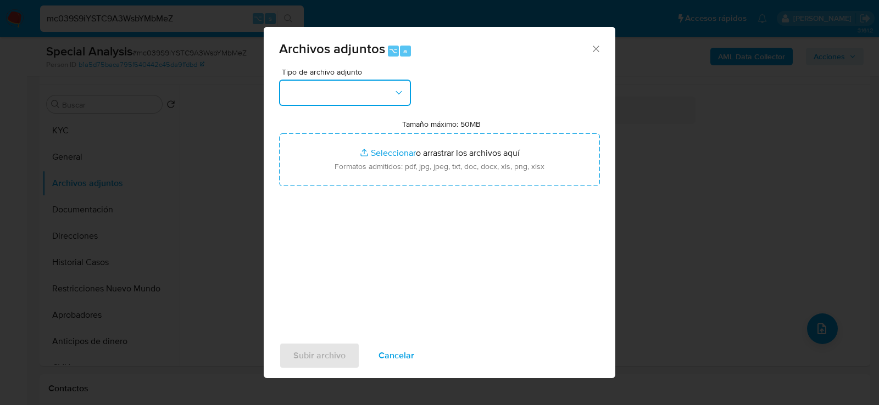
click at [402, 99] on button "button" at bounding box center [345, 93] width 132 height 26
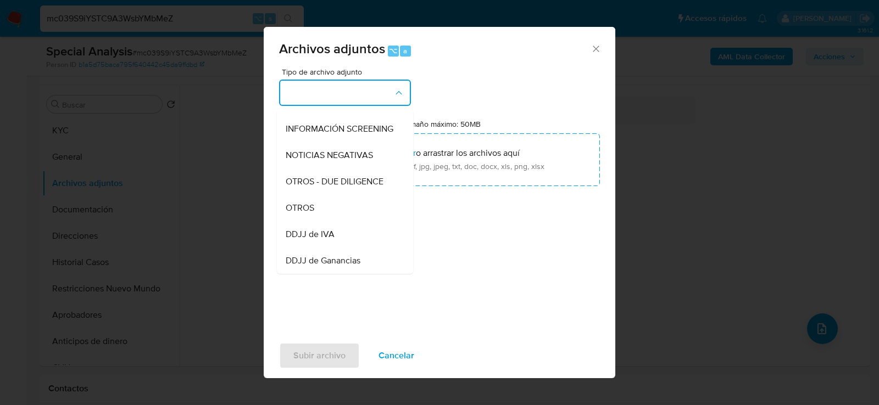
scroll to position [127, 0]
click at [342, 199] on div "OTROS" at bounding box center [342, 205] width 112 height 26
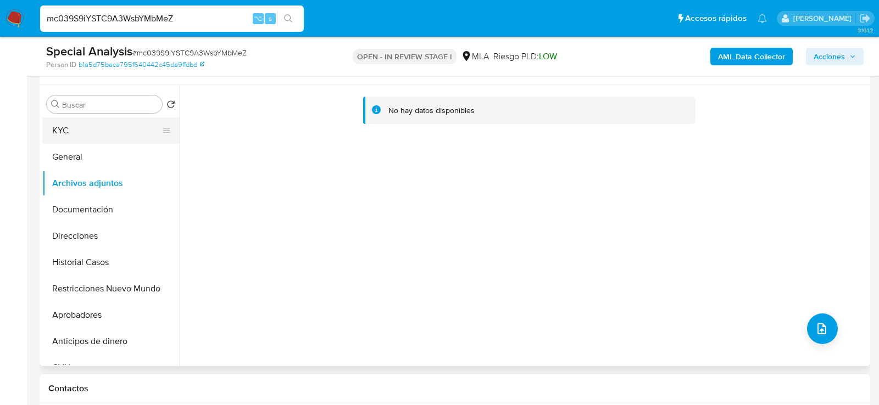
click at [58, 139] on button "KYC" at bounding box center [106, 131] width 129 height 26
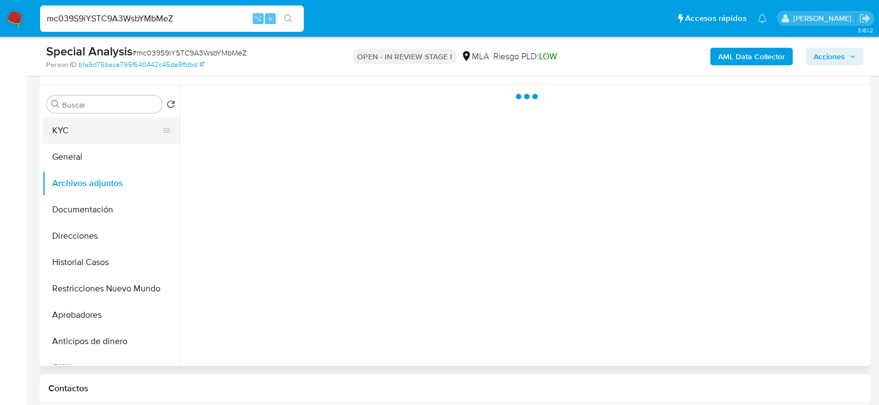
click at [75, 133] on button "KYC" at bounding box center [106, 131] width 129 height 26
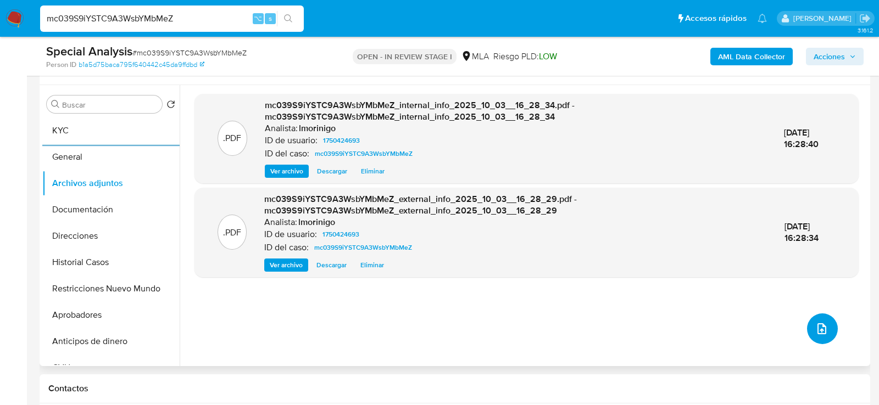
click at [816, 323] on icon "upload-file" at bounding box center [821, 328] width 13 height 13
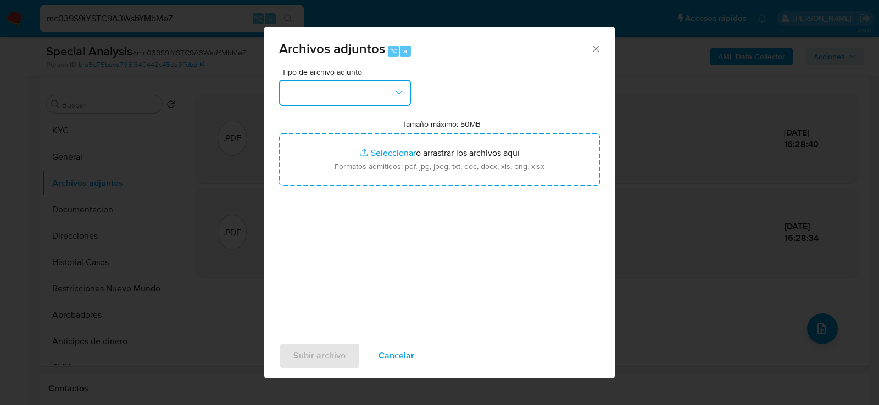
click at [362, 80] on button "button" at bounding box center [345, 93] width 132 height 26
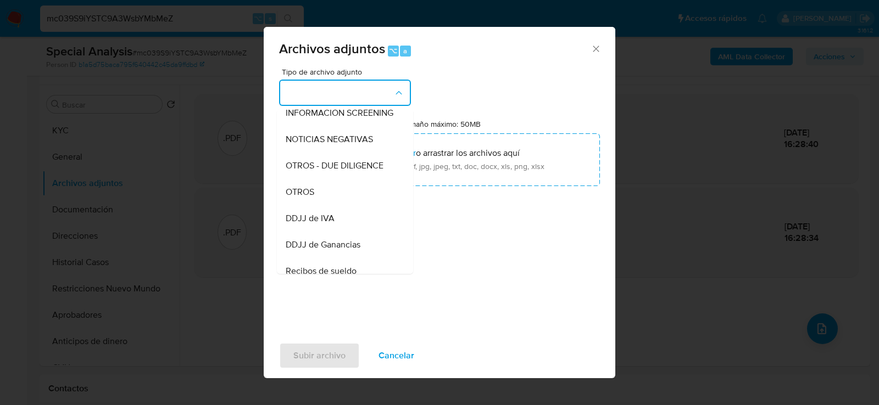
scroll to position [164, 0]
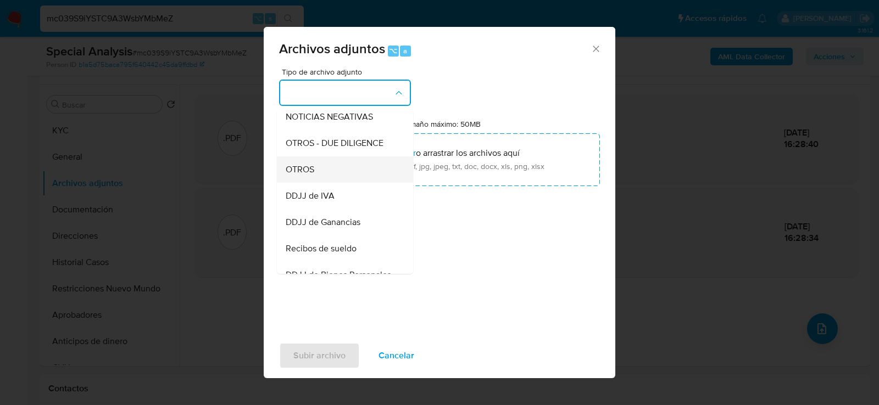
click at [341, 167] on div "OTROS" at bounding box center [342, 169] width 112 height 26
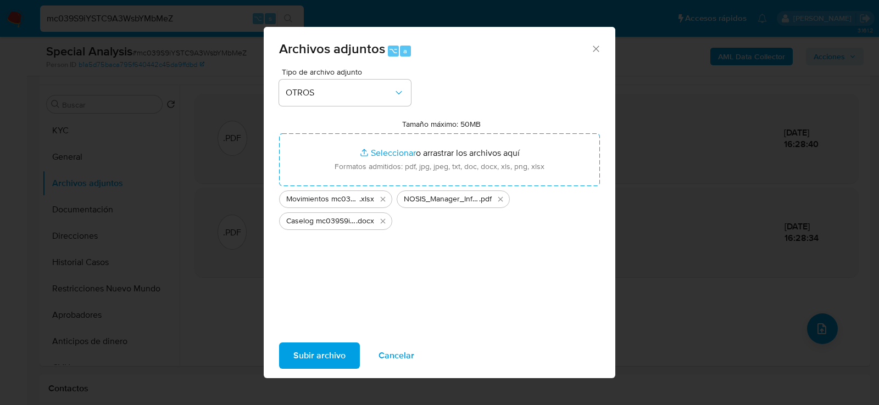
click at [314, 354] on span "Subir archivo" at bounding box center [319, 356] width 52 height 24
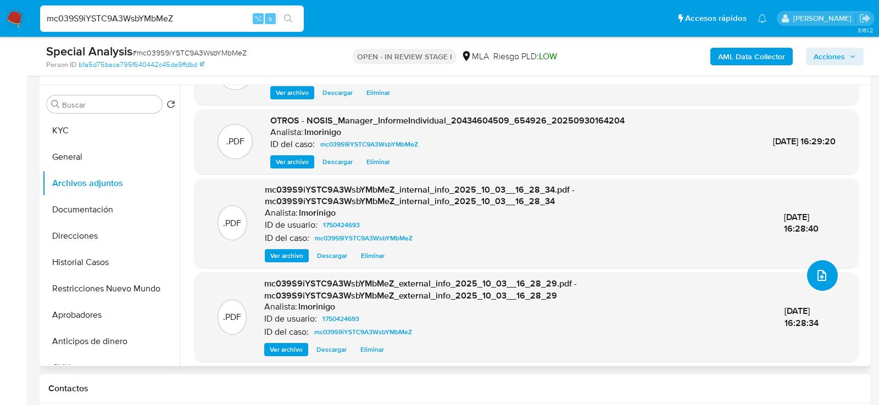
scroll to position [49, 0]
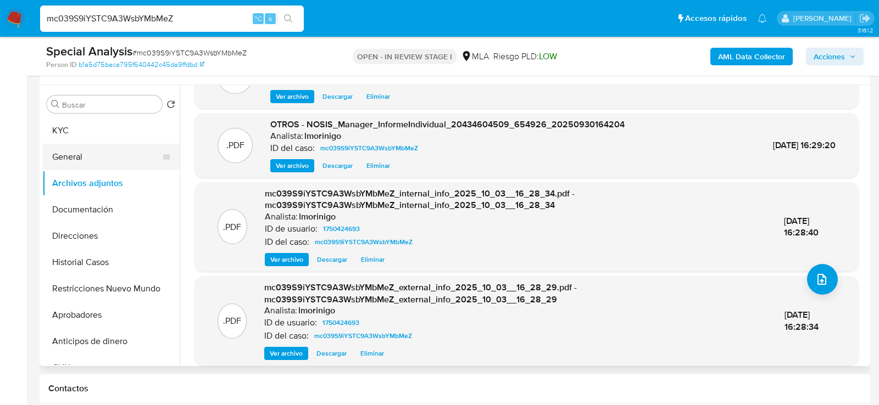
click at [97, 156] on button "General" at bounding box center [106, 157] width 129 height 26
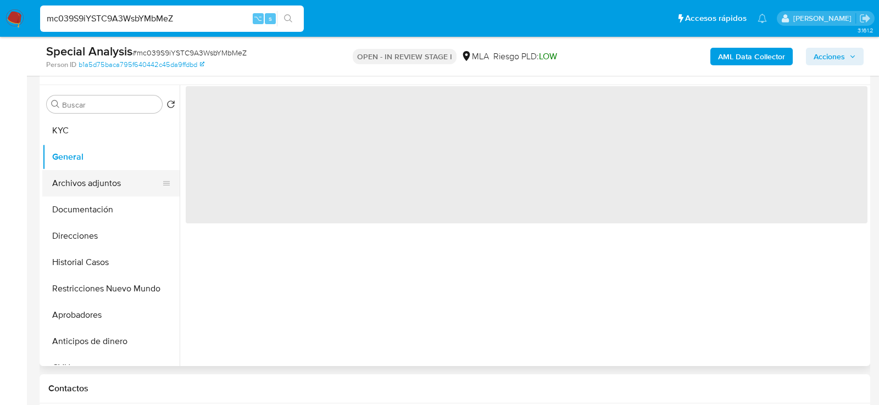
scroll to position [0, 0]
click at [97, 185] on button "Archivos adjuntos" at bounding box center [106, 183] width 129 height 26
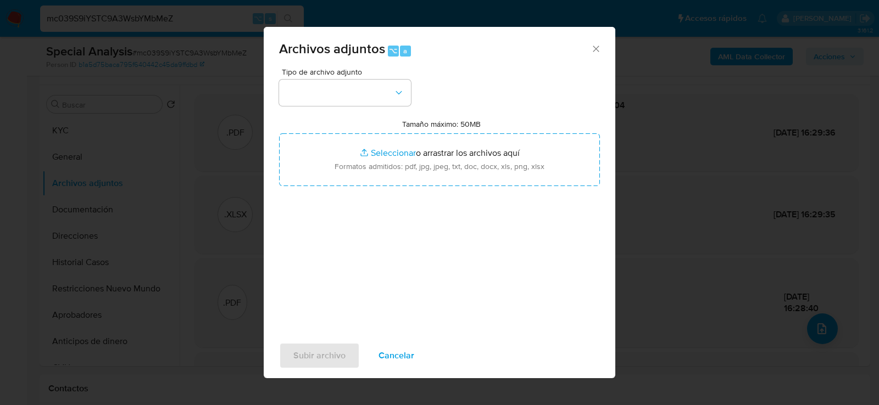
click at [376, 75] on span "Tipo de archivo adjunto" at bounding box center [348, 72] width 132 height 8
click at [376, 94] on button "button" at bounding box center [345, 93] width 132 height 26
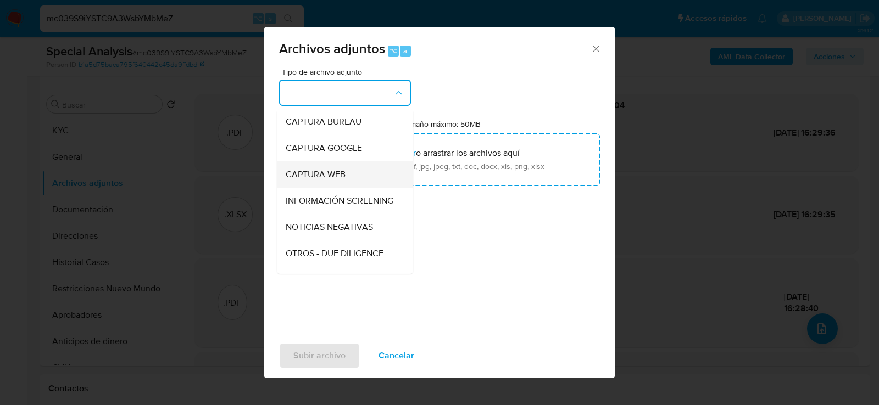
scroll to position [62, 0]
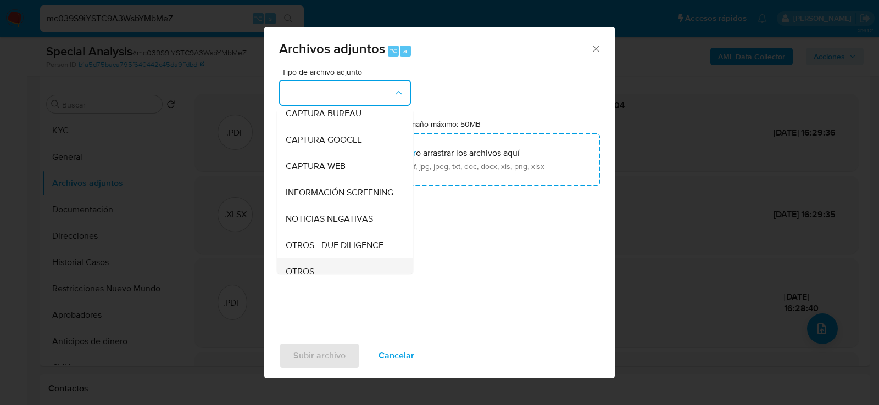
click at [336, 261] on div "OTROS" at bounding box center [342, 271] width 112 height 26
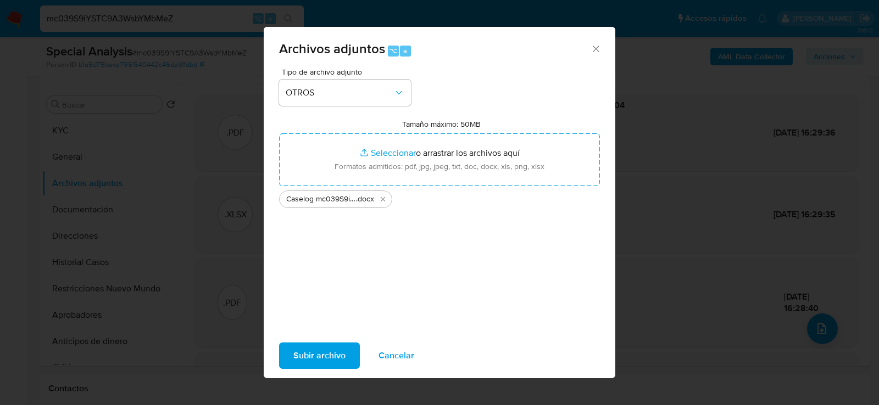
click at [324, 362] on span "Subir archivo" at bounding box center [319, 356] width 52 height 24
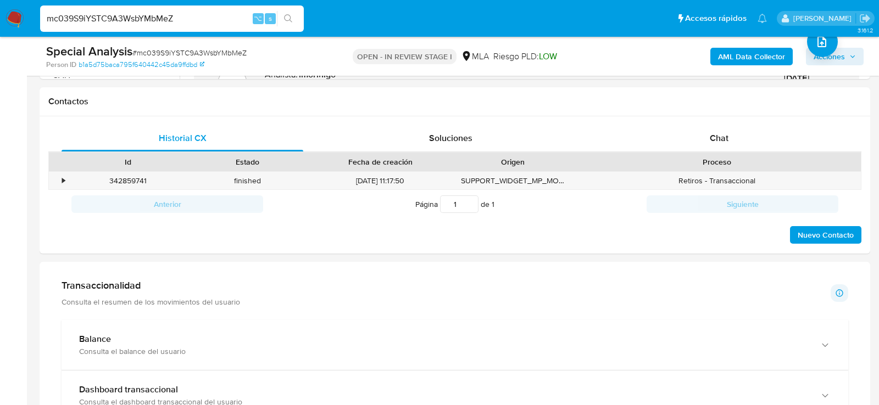
scroll to position [458, 0]
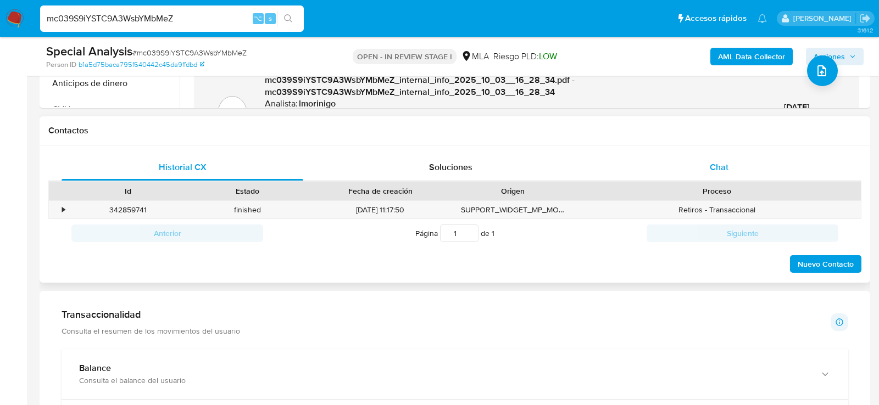
click at [725, 162] on span "Chat" at bounding box center [719, 167] width 19 height 13
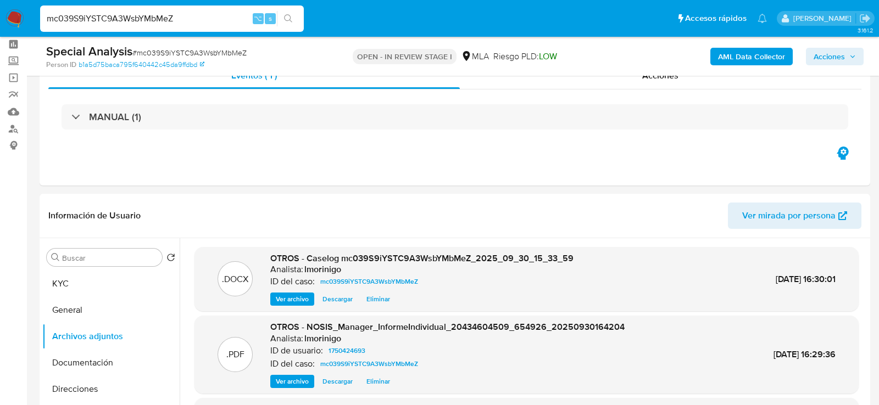
scroll to position [0, 0]
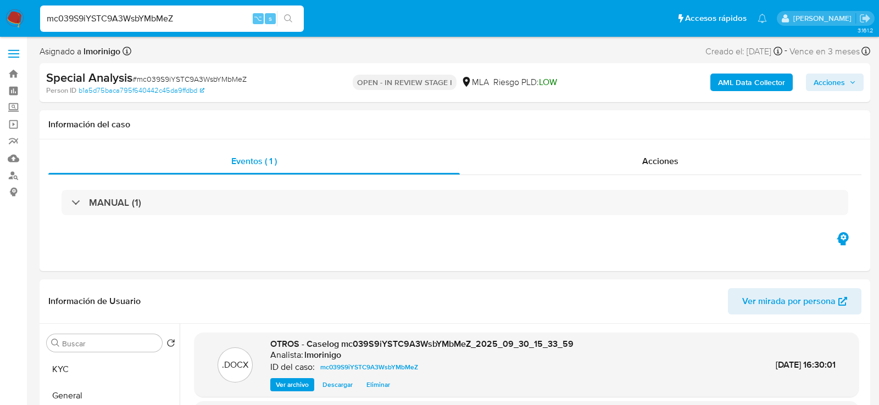
click at [842, 80] on span "Acciones" at bounding box center [829, 83] width 31 height 18
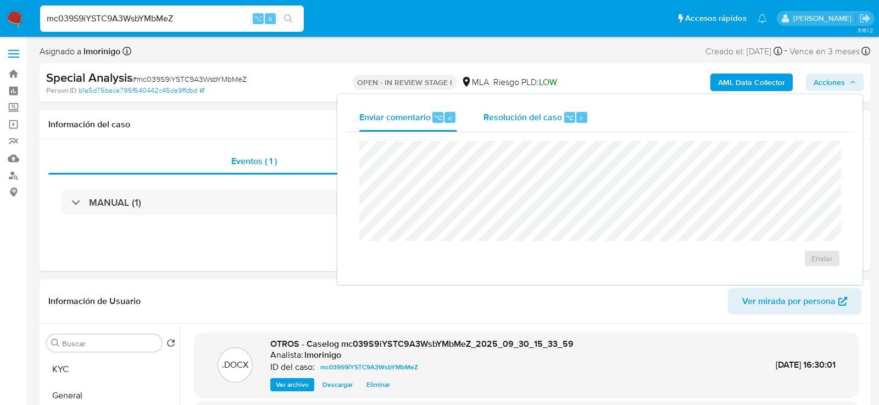
click at [568, 116] on span "⌥" at bounding box center [569, 118] width 8 height 10
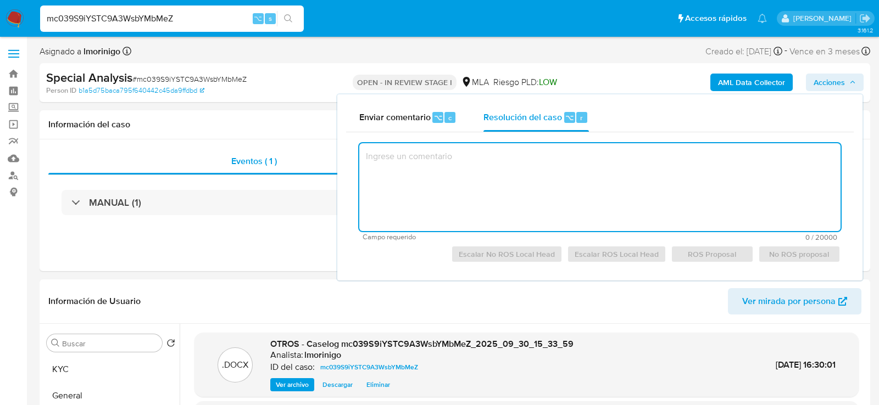
paste textarea "Se procede al cierre del caso según el análisis efectuado en el caselog adjunto."
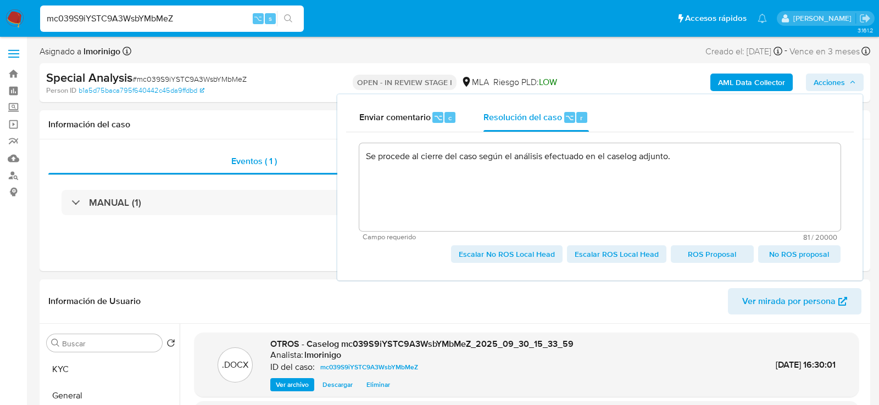
click at [613, 251] on span "Escalar ROS Local Head" at bounding box center [617, 254] width 84 height 15
type textarea "Se procede al cierre del caso según el análisis efectuado en el caselog adjunto."
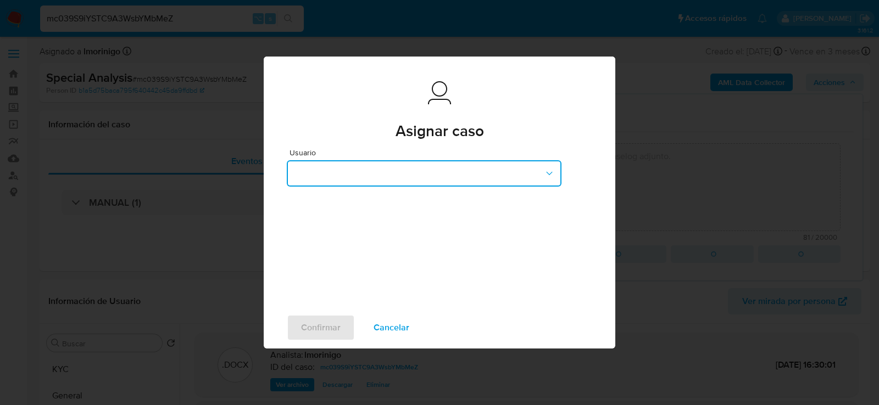
click at [370, 176] on button "button" at bounding box center [424, 173] width 275 height 26
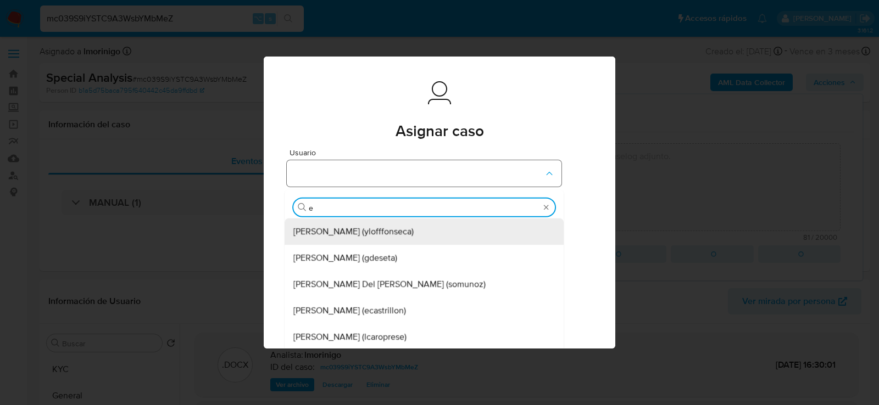
type input "ez"
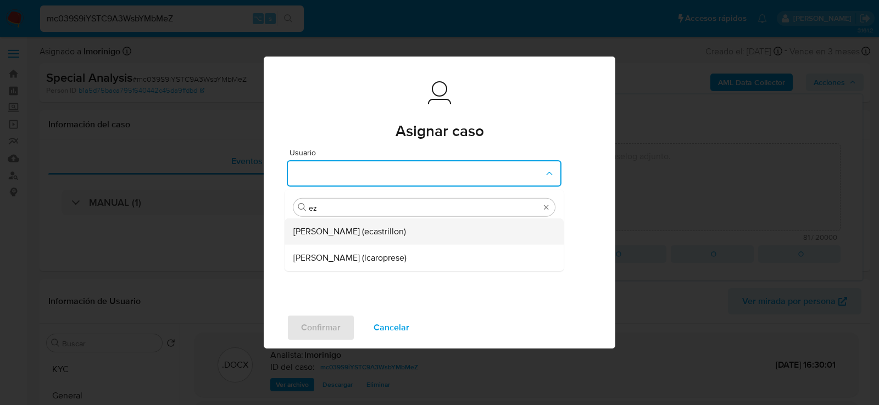
click at [355, 227] on span "Ezequiel Gonzalo Castrillon (ecastrillon)" at bounding box center [349, 231] width 113 height 11
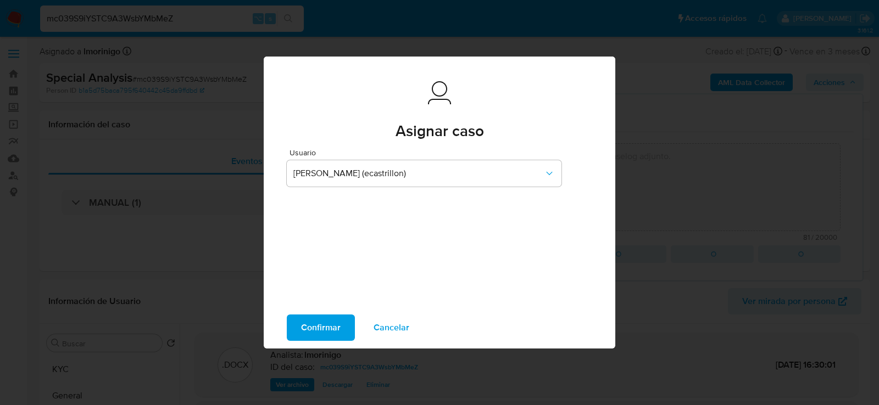
click at [324, 325] on span "Confirmar" at bounding box center [321, 328] width 40 height 24
type textarea "Se procede al cierre del caso según el análisis efectuado en el caselog adjunto."
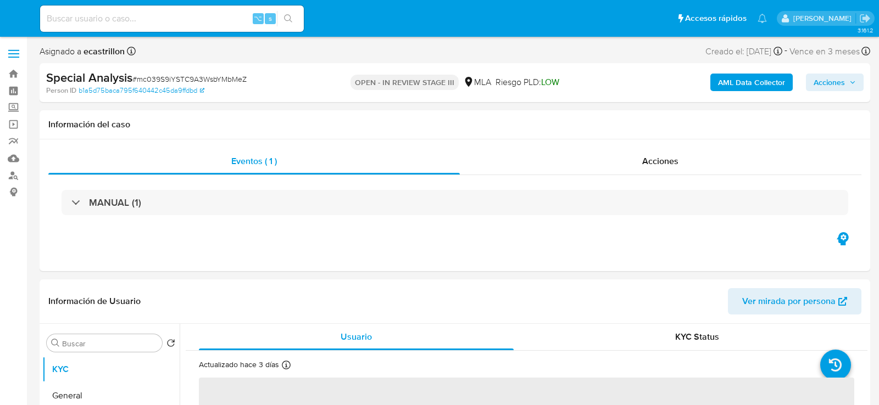
select select "10"
click at [135, 16] on input at bounding box center [172, 19] width 264 height 14
paste input "RAc0Li6cLC19gwlPw8C5PiLS"
type input "RAc0Li6cLC19gwlPw8C5PiLS"
select select "10"
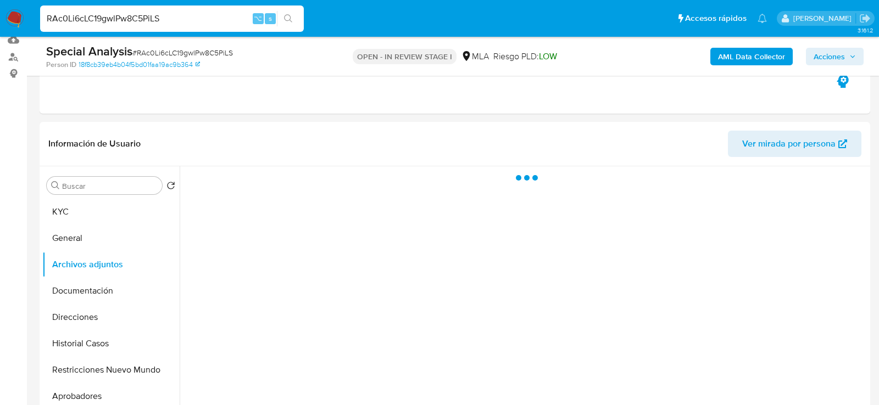
scroll to position [200, 0]
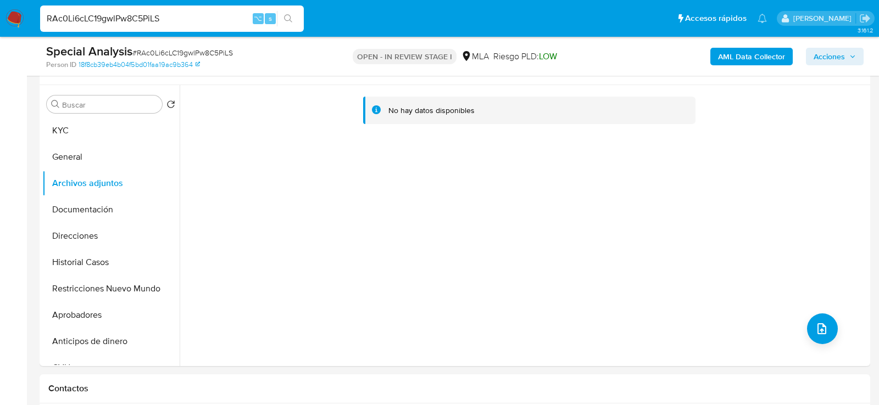
click at [721, 62] on b "AML Data Collector" at bounding box center [751, 57] width 67 height 18
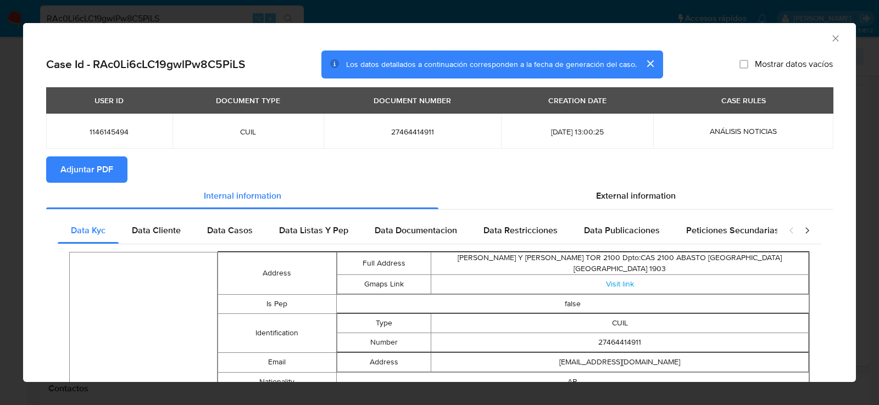
click at [120, 161] on button "Adjuntar PDF" at bounding box center [86, 170] width 81 height 26
click at [838, 38] on icon "Cerrar ventana" at bounding box center [835, 38] width 11 height 11
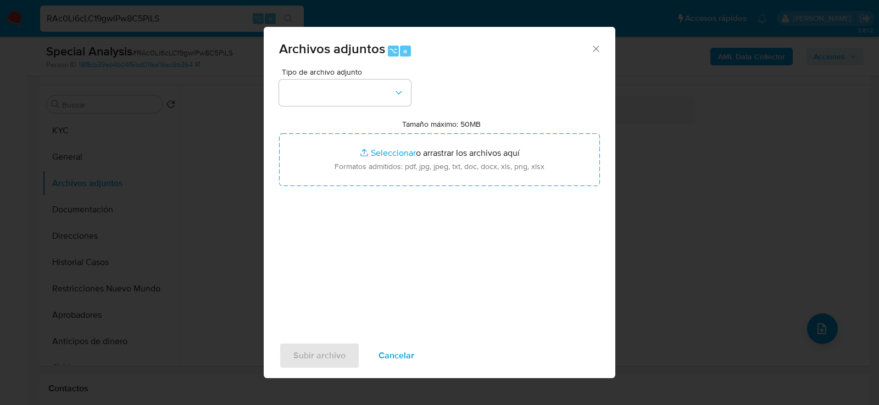
click at [350, 111] on div "Tipo de archivo adjunto Tamaño máximo: 50MB Seleccionar archivos Seleccionar o …" at bounding box center [439, 197] width 321 height 259
click at [350, 101] on button "button" at bounding box center [345, 93] width 132 height 26
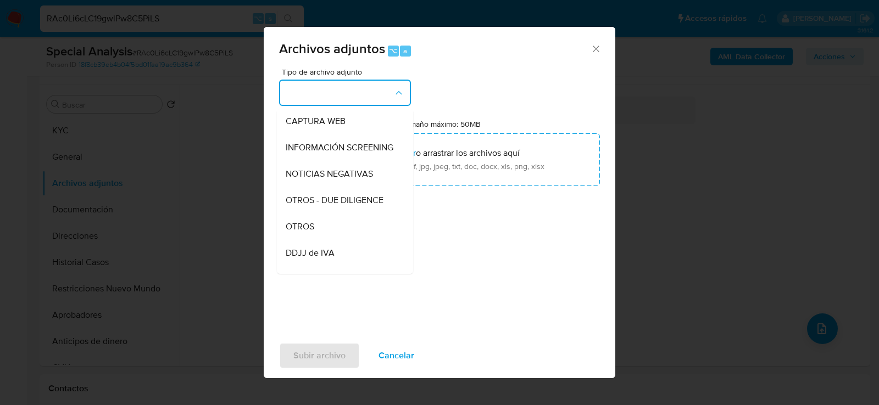
scroll to position [133, 0]
click at [331, 204] on div "OTROS" at bounding box center [342, 200] width 112 height 26
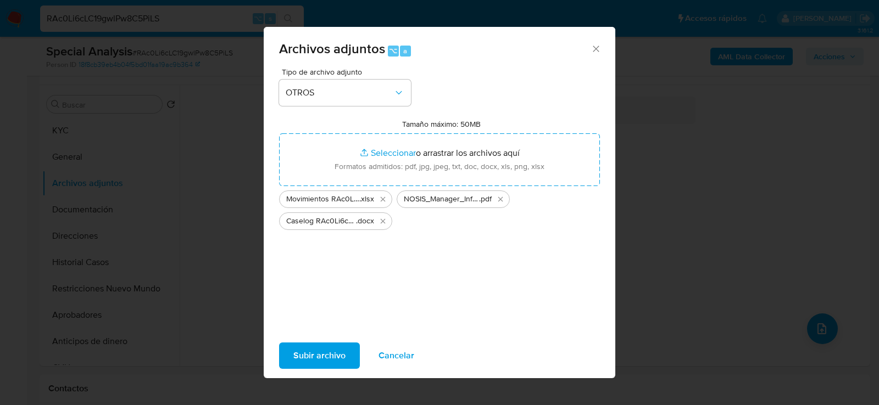
click at [316, 344] on span "Subir archivo" at bounding box center [319, 356] width 52 height 24
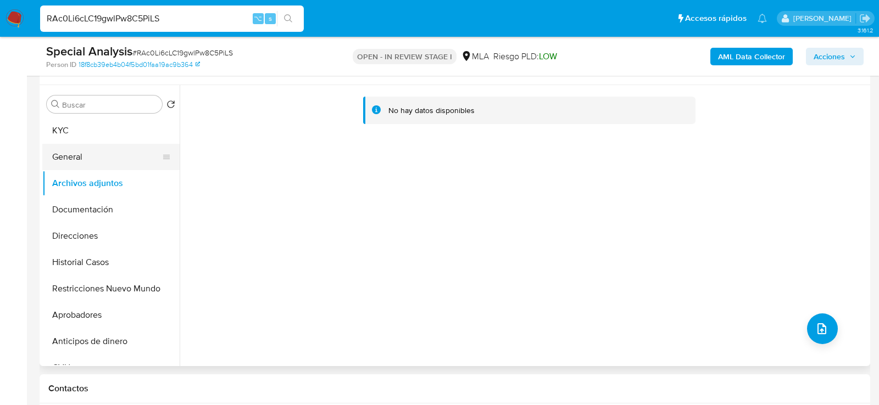
click at [105, 159] on button "General" at bounding box center [106, 157] width 129 height 26
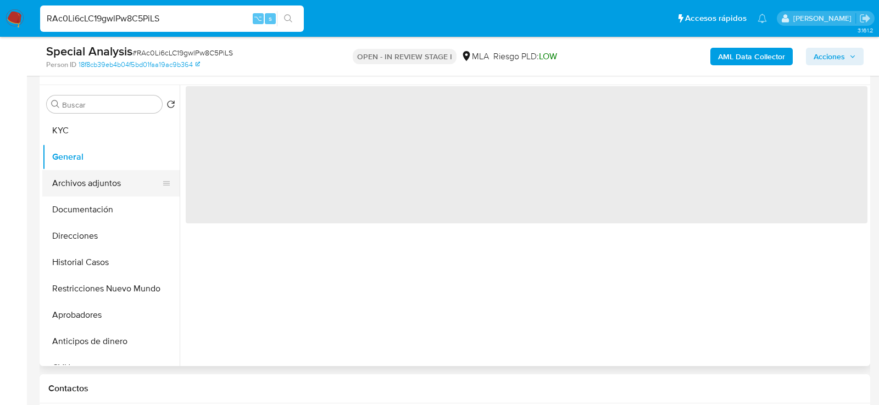
click at [105, 174] on button "Archivos adjuntos" at bounding box center [106, 183] width 129 height 26
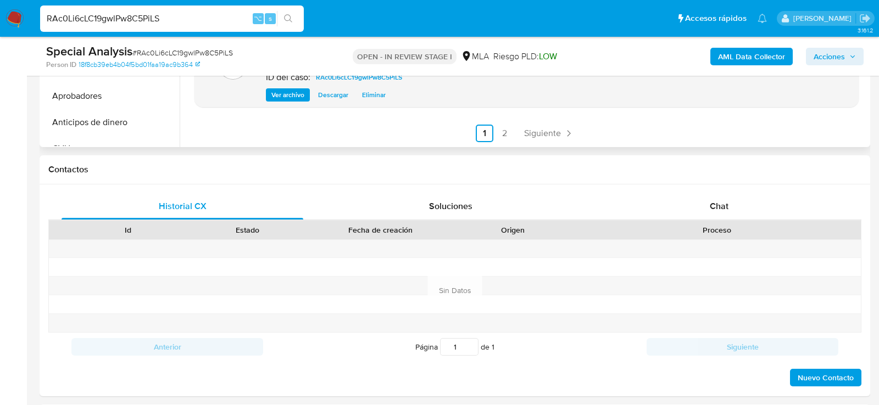
scroll to position [472, 0]
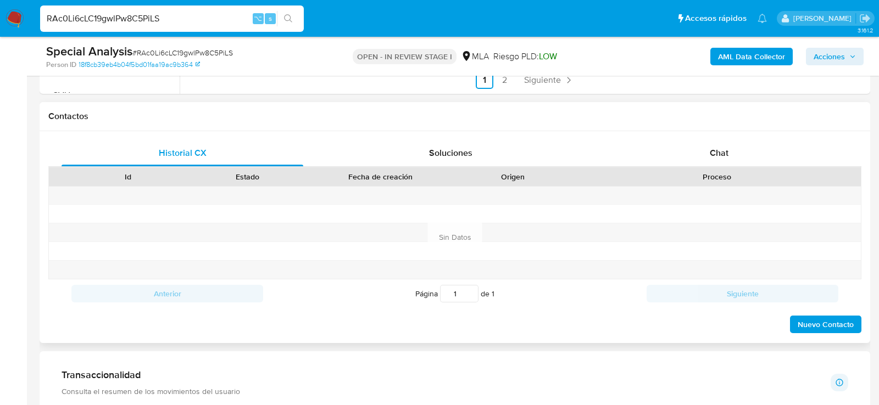
click at [718, 182] on div "Proceso" at bounding box center [717, 177] width 288 height 19
click at [733, 162] on div "Chat" at bounding box center [719, 153] width 242 height 26
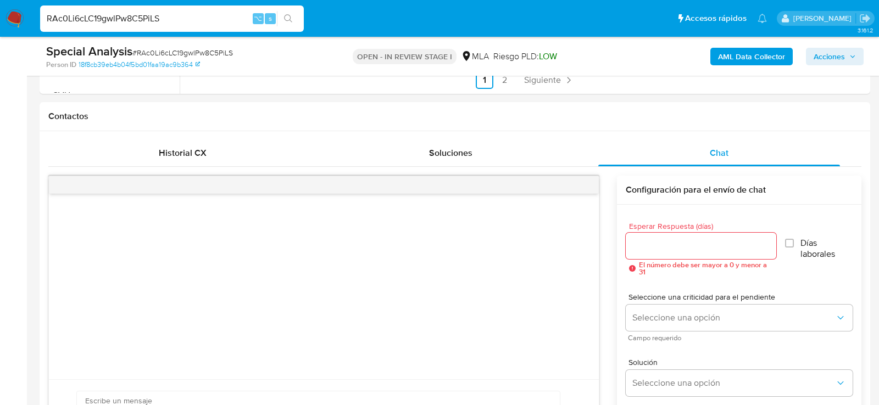
click at [837, 49] on span "Acciones" at bounding box center [829, 57] width 31 height 18
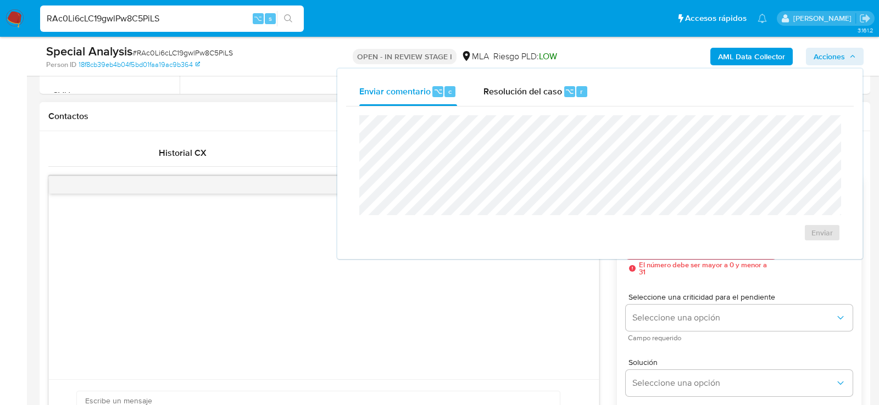
click at [69, 185] on div at bounding box center [324, 185] width 550 height 18
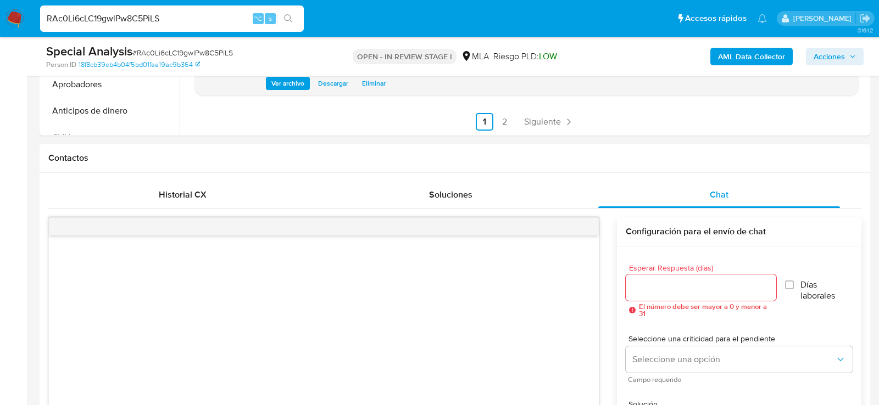
scroll to position [366, 0]
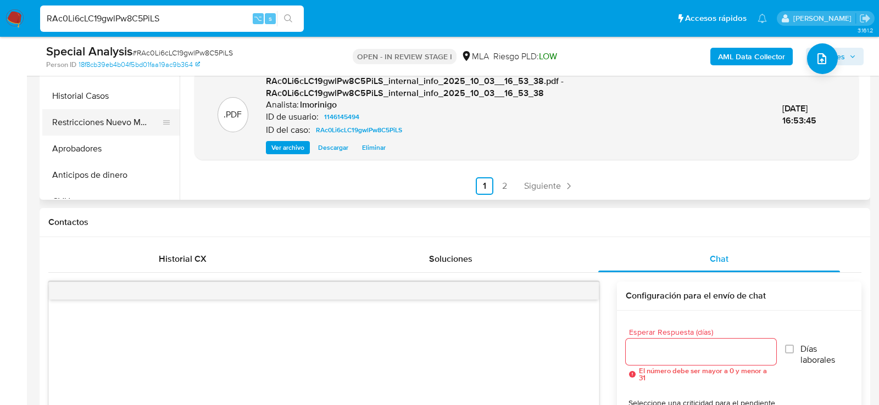
click at [84, 130] on button "Restricciones Nuevo Mundo" at bounding box center [106, 122] width 129 height 26
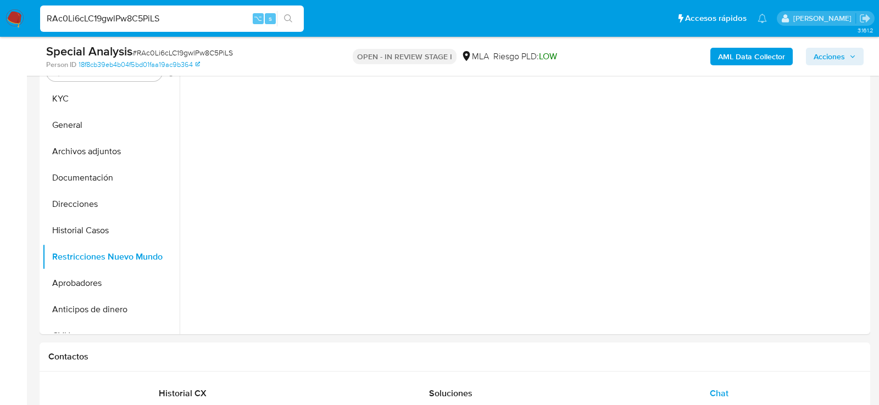
scroll to position [232, 0]
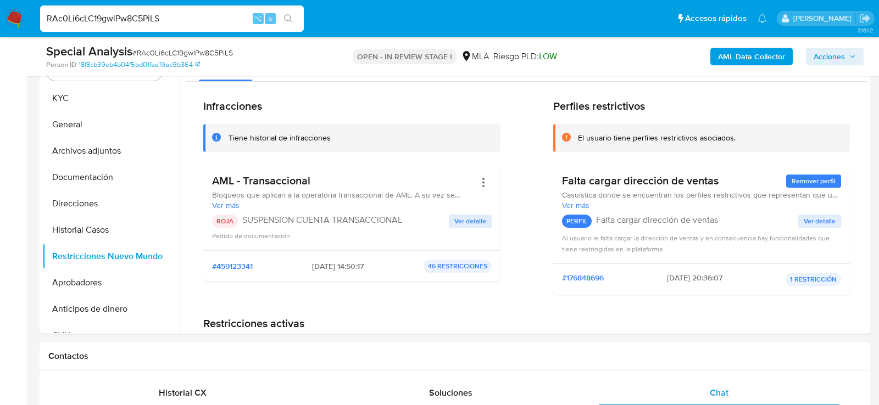
click at [837, 55] on span "Acciones" at bounding box center [829, 57] width 31 height 18
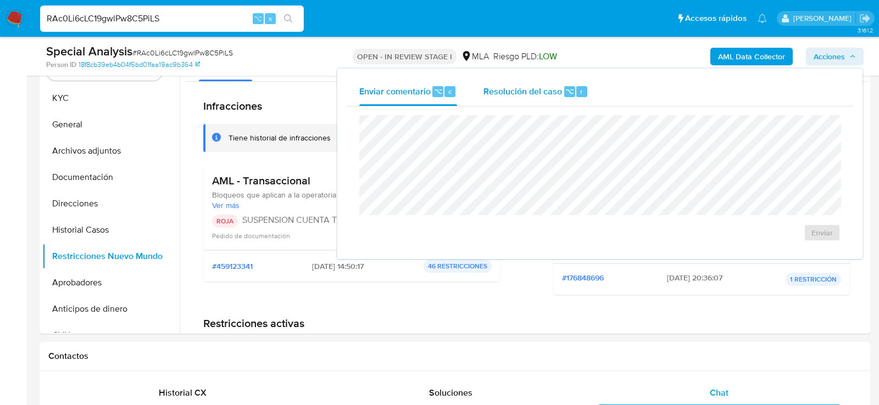
click at [490, 103] on div "Resolución del caso ⌥ r" at bounding box center [535, 91] width 105 height 29
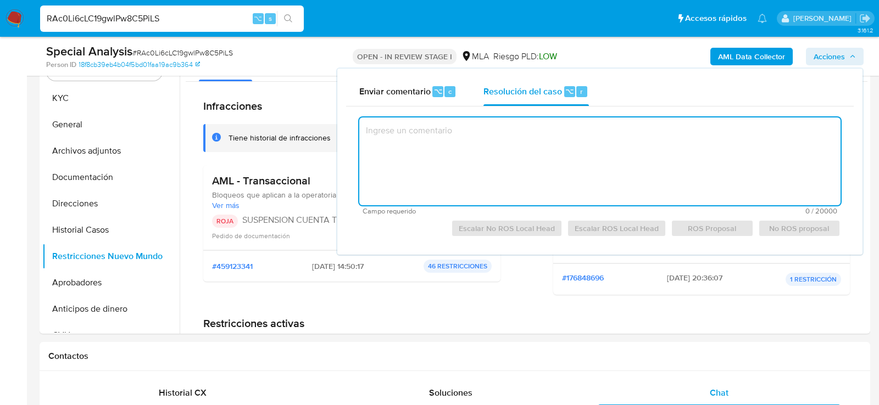
click at [502, 151] on textarea at bounding box center [599, 162] width 481 height 88
paste textarea "Se procede al cierre del caso según el análisis efectuado en el caselog adjunto."
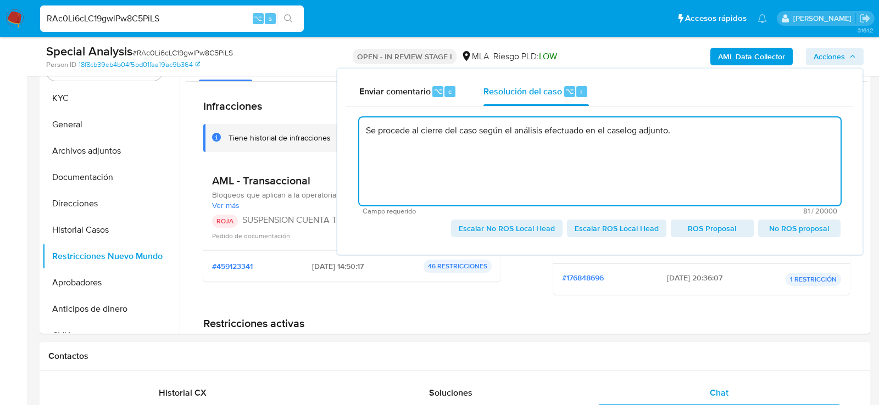
click at [608, 227] on span "Escalar ROS Local Head" at bounding box center [617, 228] width 84 height 15
type textarea "Se procede al cierre del caso según el análisis efectuado en el caselog adjunto."
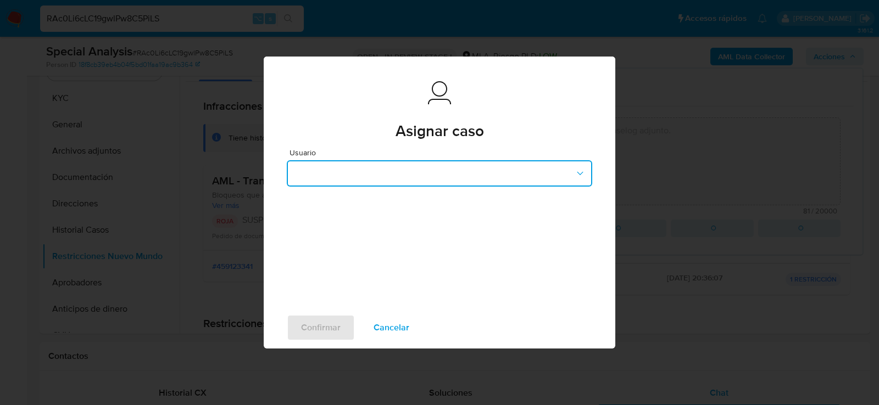
click at [375, 170] on button "button" at bounding box center [439, 173] width 305 height 26
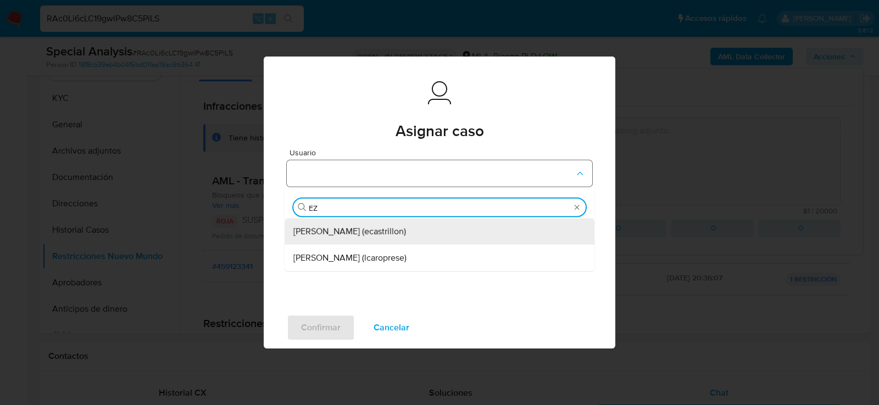
type input "EZE"
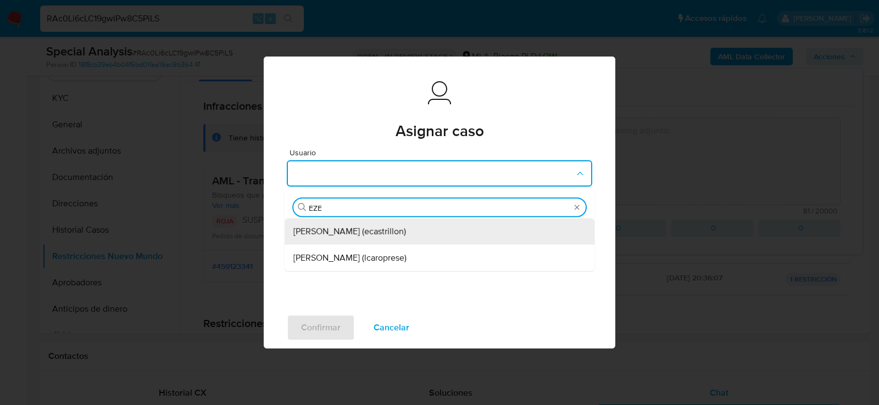
click at [337, 232] on span "[PERSON_NAME] (ecastrillon)" at bounding box center [349, 231] width 113 height 11
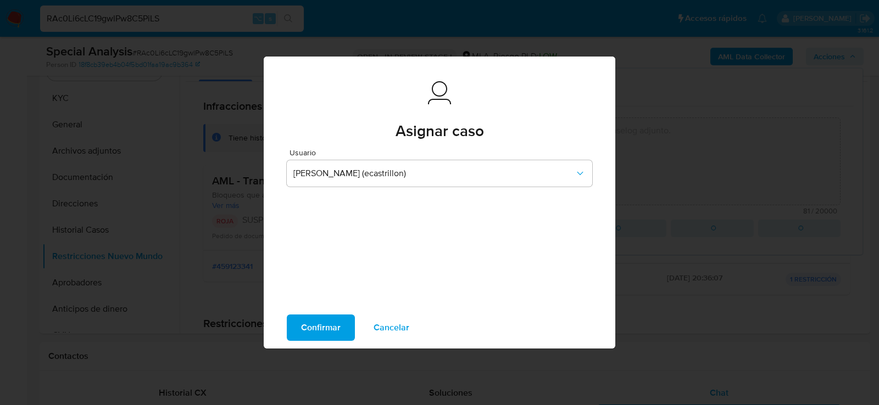
click at [310, 326] on span "Confirmar" at bounding box center [321, 328] width 40 height 24
type textarea "Se procede al cierre del caso según el análisis efectuado en el caselog adjunto."
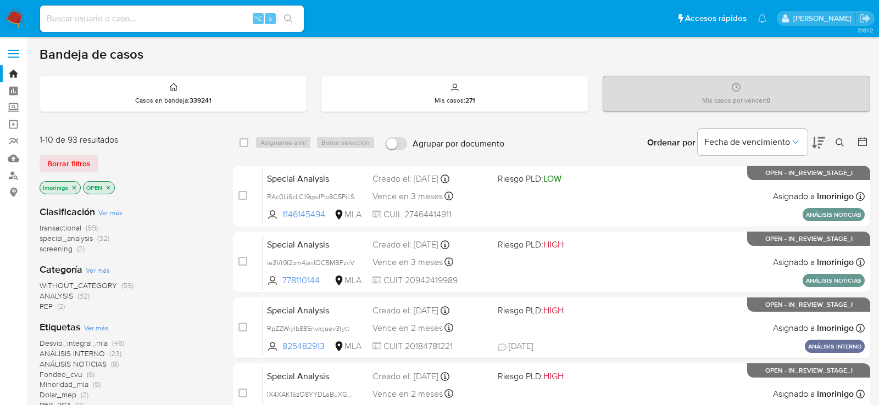
click at [74, 187] on icon "close-filter" at bounding box center [74, 188] width 7 height 7
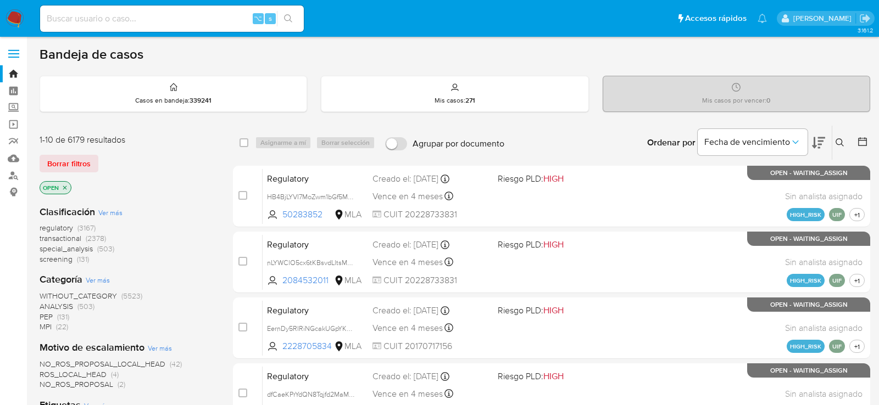
click at [62, 186] on icon "close-filter" at bounding box center [65, 188] width 7 height 7
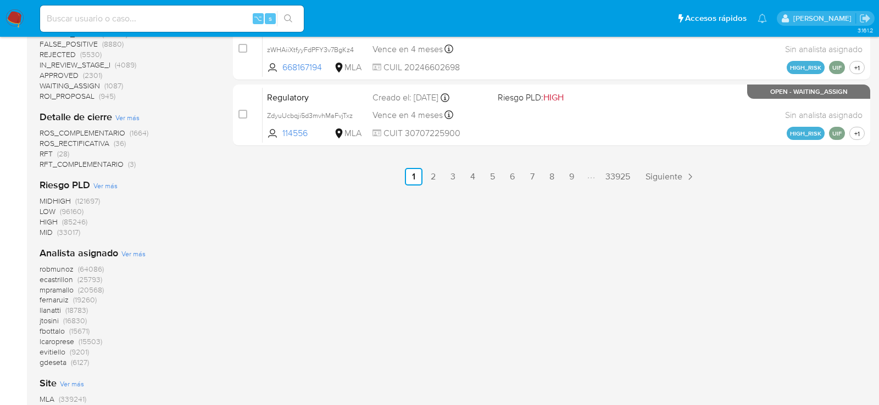
scroll to position [705, 0]
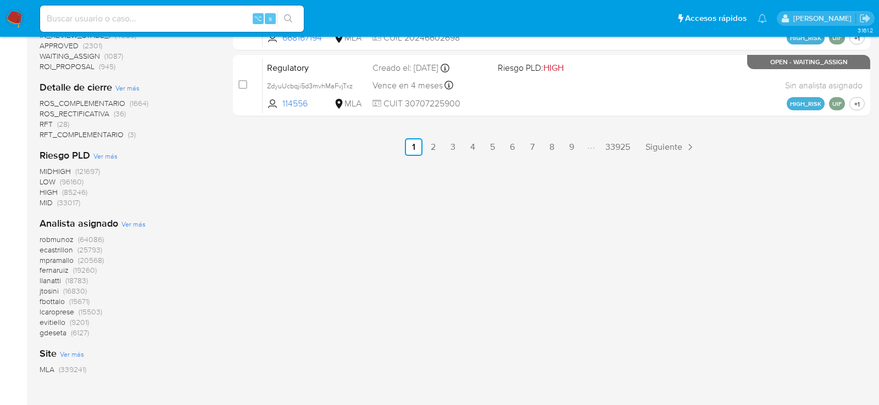
click at [137, 223] on span "Ver más" at bounding box center [133, 224] width 24 height 10
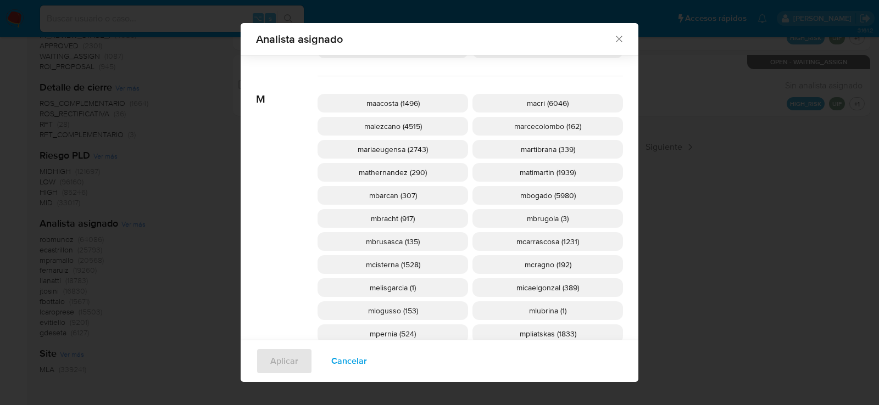
scroll to position [1004, 0]
click at [382, 262] on span "mcisterna (1528)" at bounding box center [393, 264] width 54 height 11
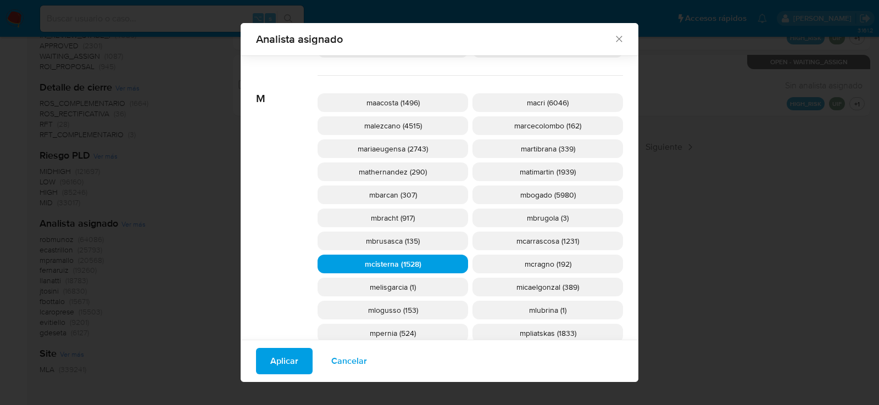
click at [307, 349] on button "Aplicar" at bounding box center [284, 361] width 57 height 26
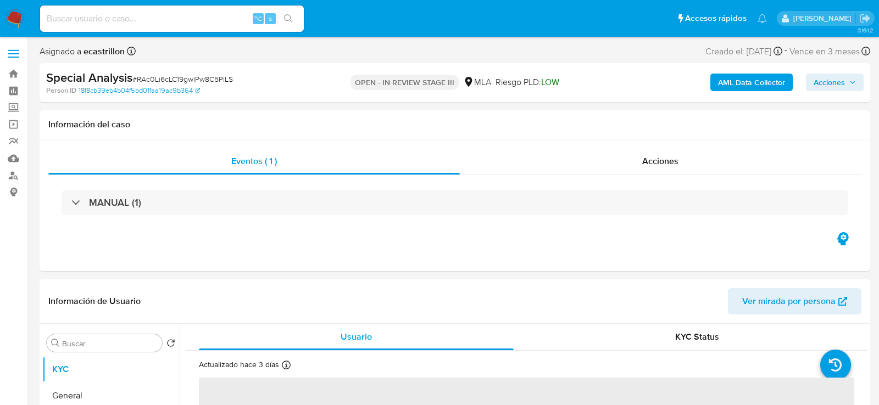
select select "10"
click at [125, 13] on input at bounding box center [172, 19] width 264 height 14
paste input "ie3Vt9f2pm4jsvlOC5MBPzvV"
type input "ie3Vt9f2pm4jsvlOC5MBPzvV"
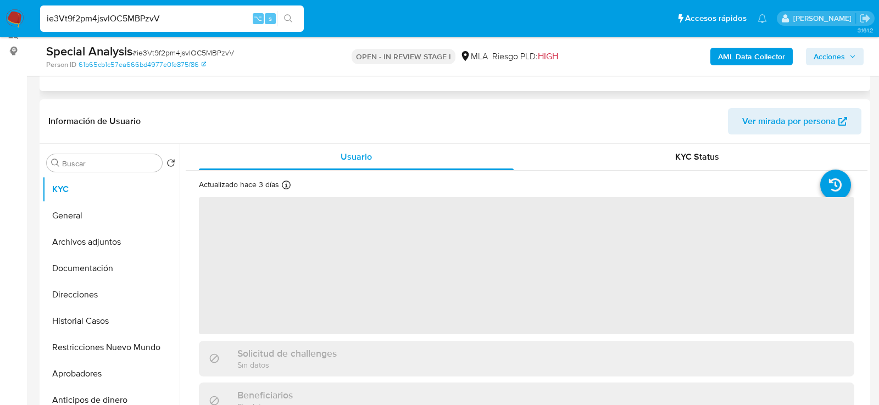
select select "10"
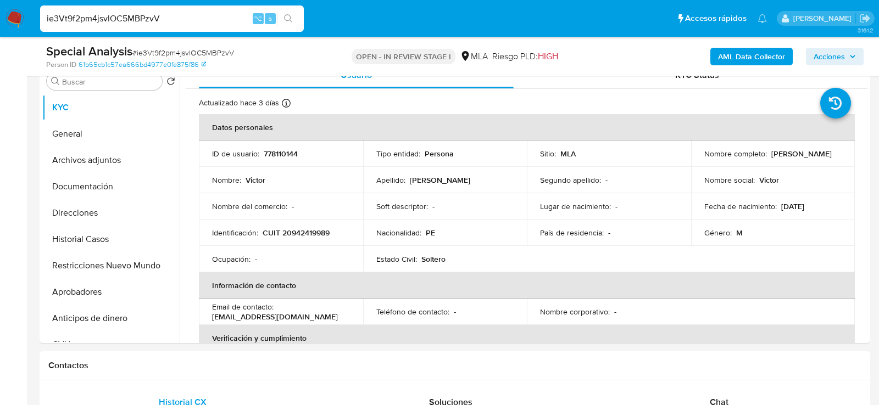
scroll to position [219, 0]
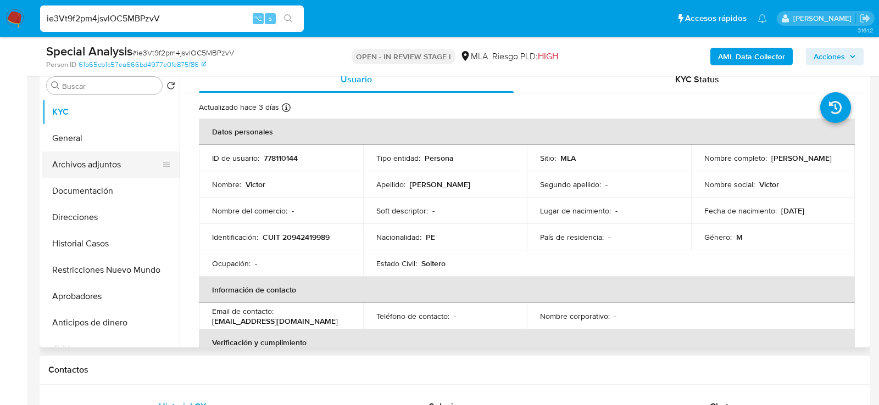
click at [69, 161] on button "Archivos adjuntos" at bounding box center [106, 165] width 129 height 26
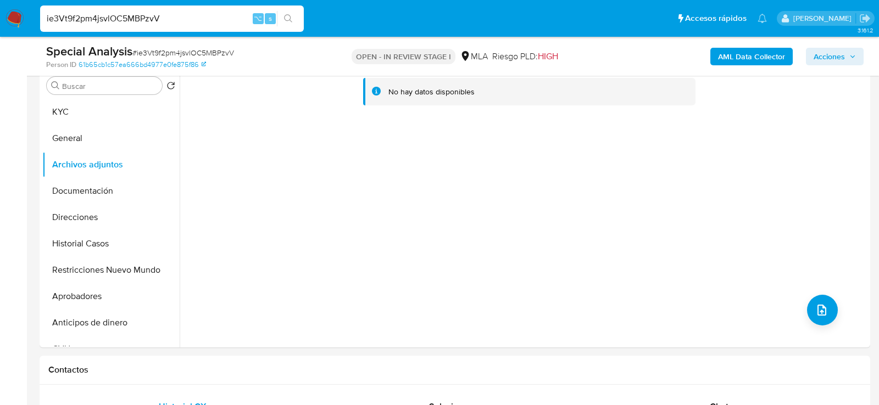
click at [718, 55] on button "AML Data Collector" at bounding box center [751, 57] width 82 height 18
click at [79, 112] on button "KYC" at bounding box center [106, 112] width 129 height 26
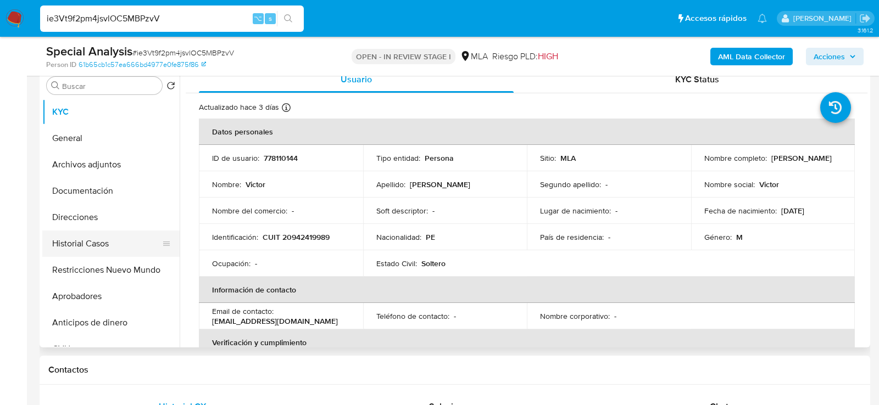
click at [73, 235] on button "Historial Casos" at bounding box center [106, 244] width 129 height 26
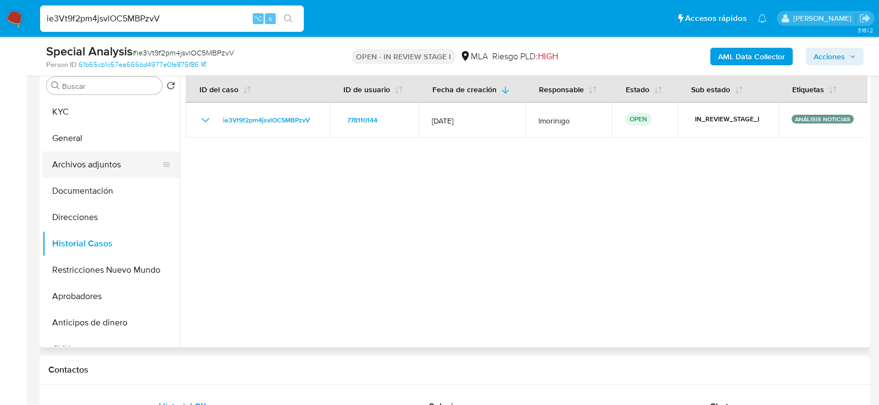
click at [87, 163] on button "Archivos adjuntos" at bounding box center [106, 165] width 129 height 26
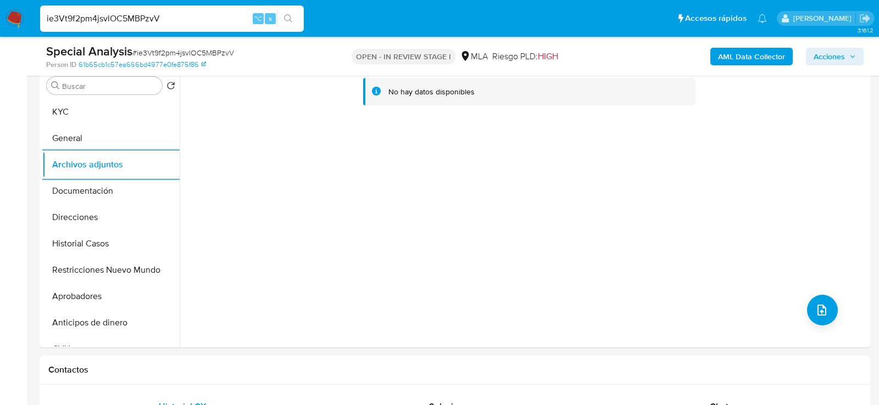
click at [731, 57] on b "AML Data Collector" at bounding box center [751, 57] width 67 height 18
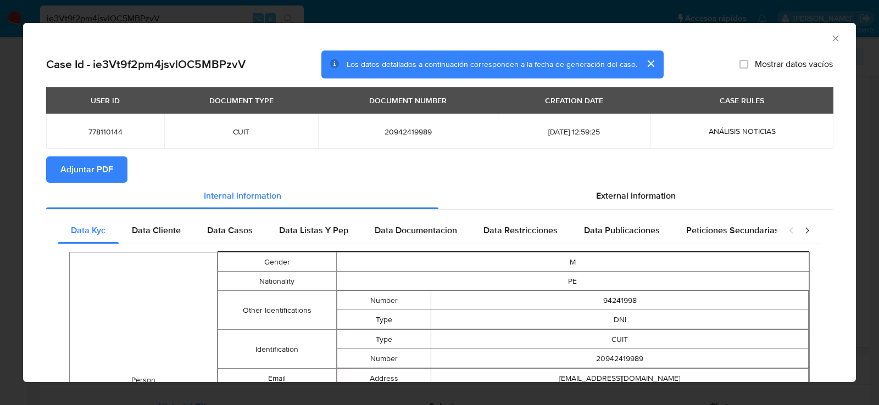
click at [105, 161] on span "Adjuntar PDF" at bounding box center [86, 170] width 53 height 24
click at [836, 36] on icon "Cerrar ventana" at bounding box center [835, 38] width 11 height 11
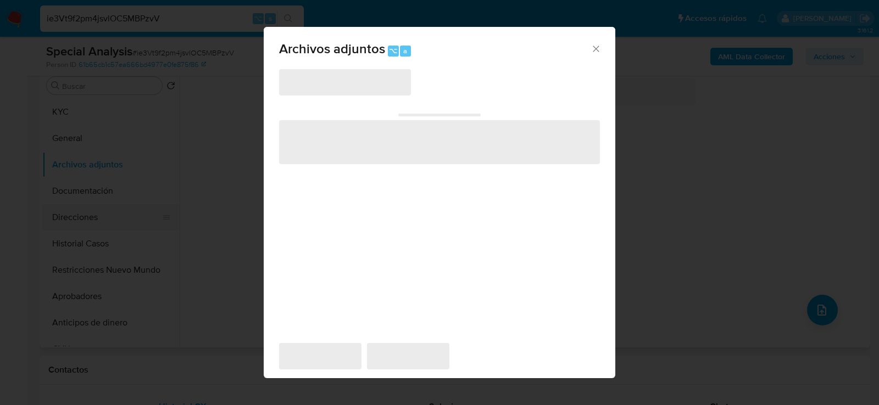
scroll to position [200, 0]
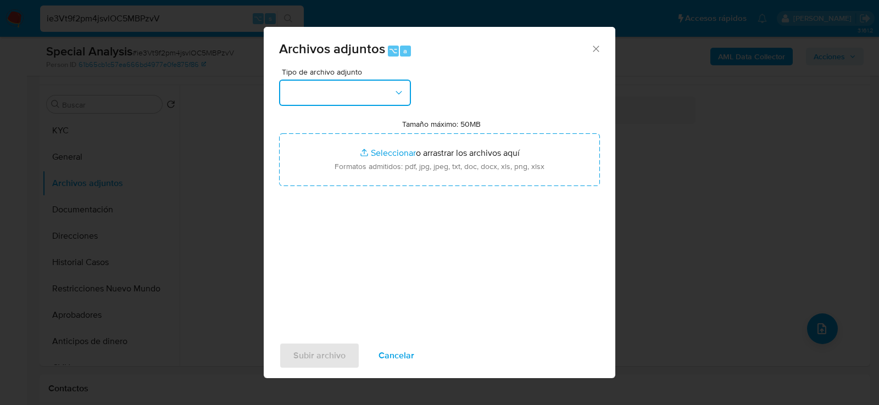
click at [348, 81] on button "button" at bounding box center [345, 93] width 132 height 26
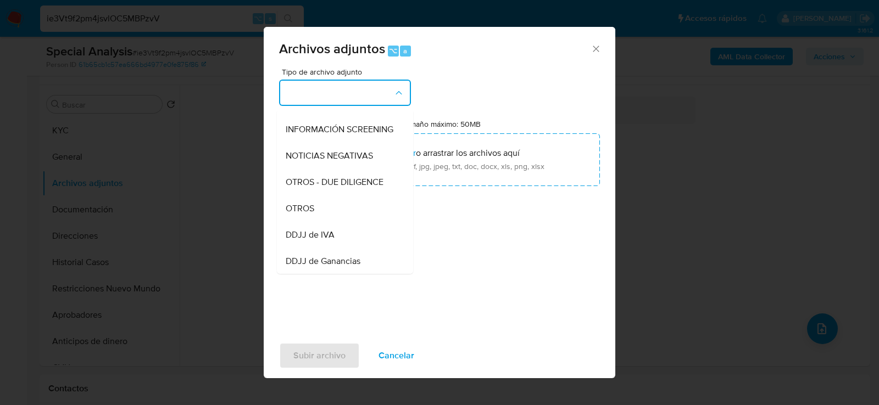
scroll to position [142, 0]
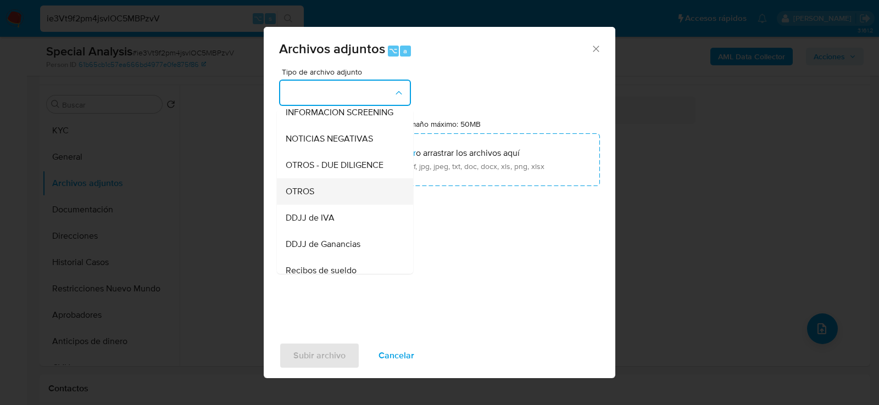
click at [328, 189] on div "OTROS" at bounding box center [342, 191] width 112 height 26
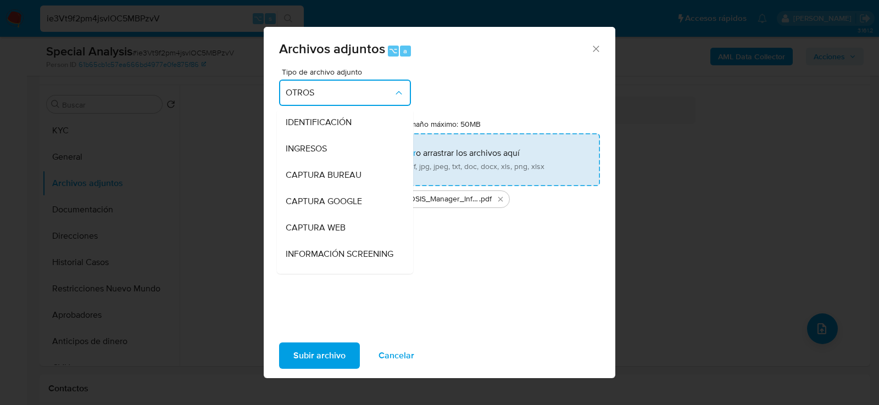
scroll to position [141, 0]
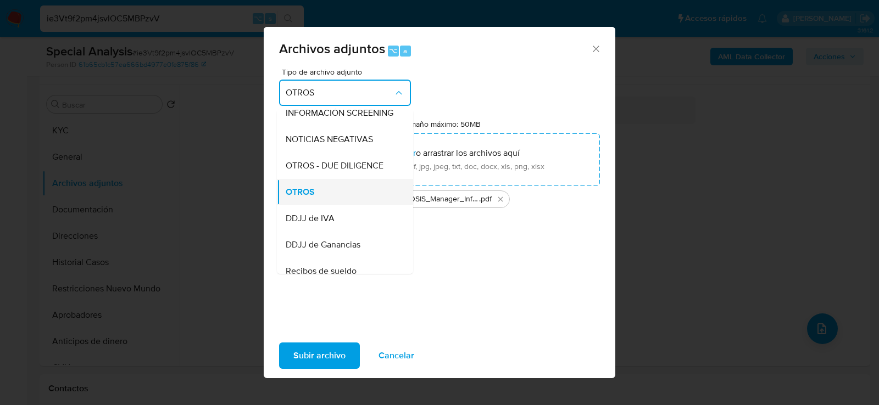
click at [349, 187] on div "OTROS" at bounding box center [342, 192] width 112 height 26
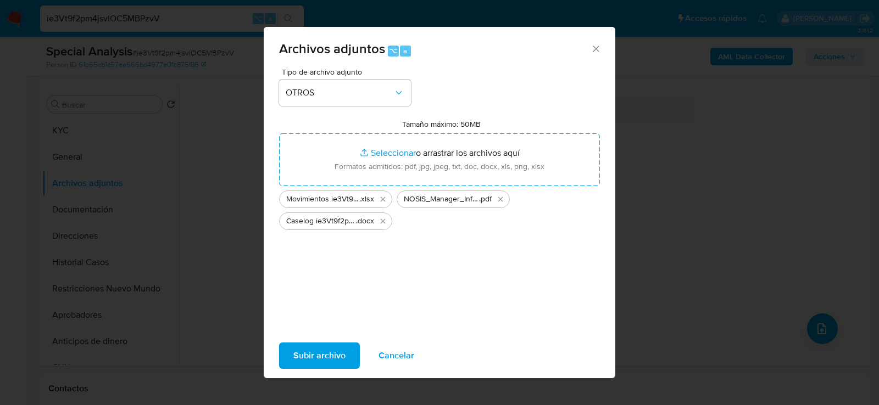
click at [372, 286] on div "Tipo de archivo adjunto OTROS Tamaño máximo: 50MB Seleccionar archivos Seleccio…" at bounding box center [439, 197] width 321 height 259
click at [333, 355] on span "Subir archivo" at bounding box center [319, 356] width 52 height 24
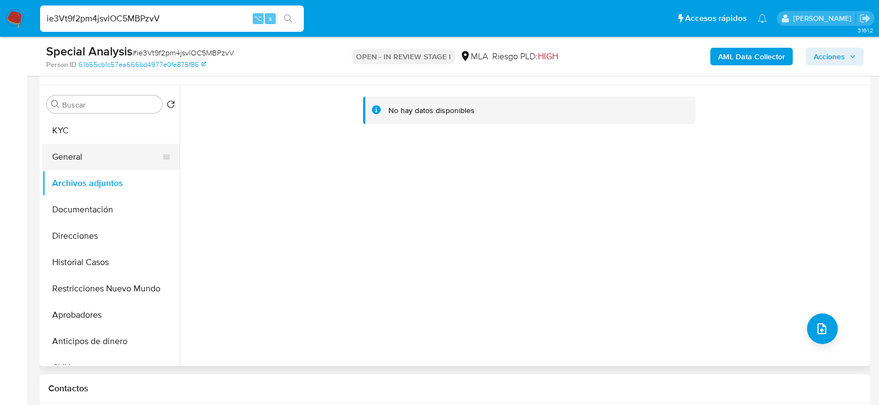
click at [107, 157] on button "General" at bounding box center [106, 157] width 129 height 26
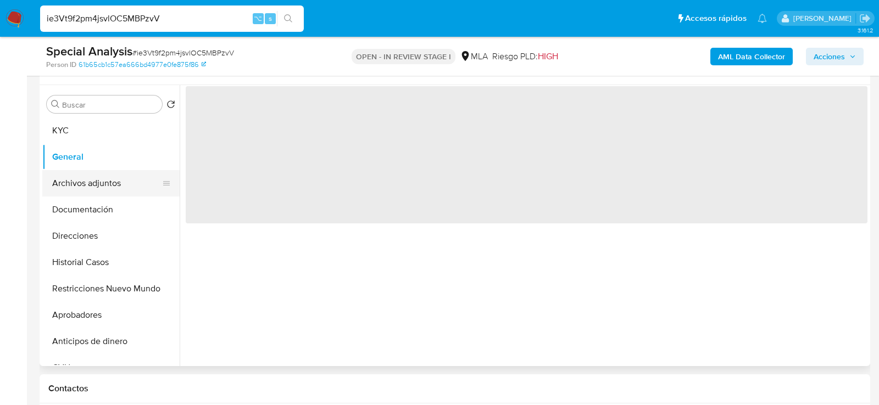
click at [107, 173] on button "Archivos adjuntos" at bounding box center [106, 183] width 129 height 26
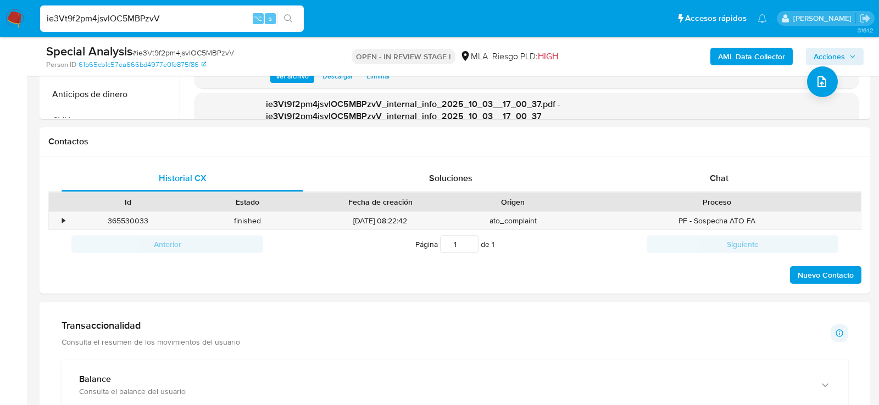
scroll to position [458, 0]
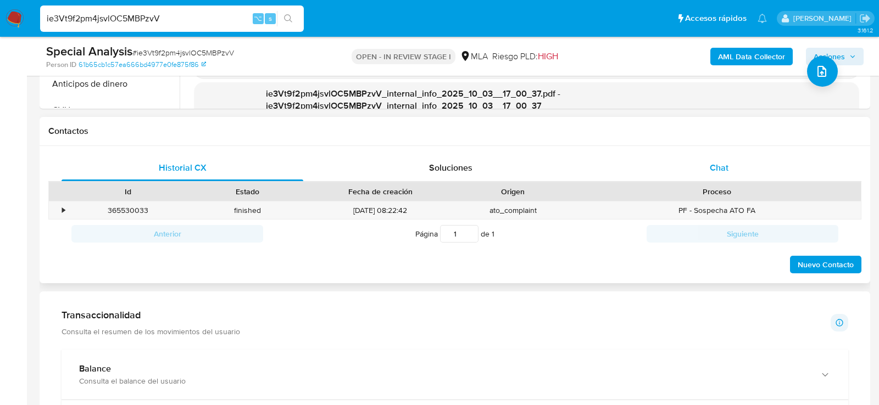
click at [703, 177] on div "Chat" at bounding box center [719, 168] width 242 height 26
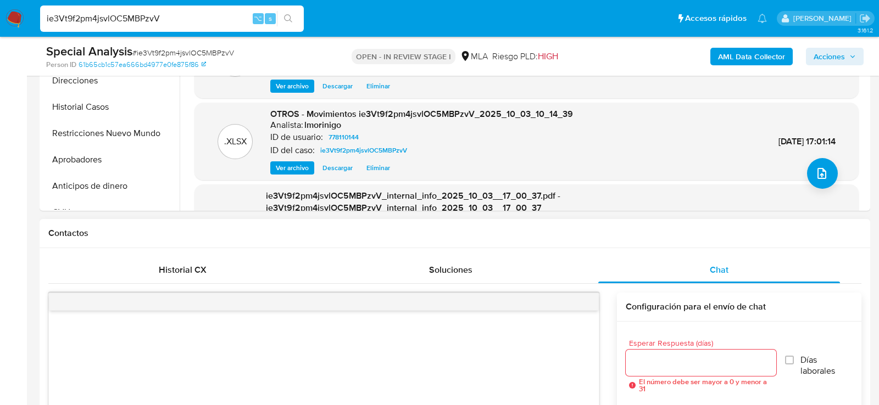
scroll to position [211, 0]
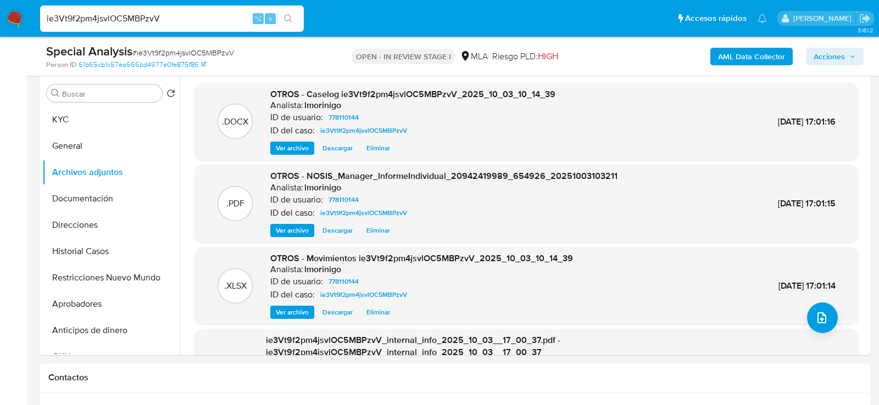
click at [850, 55] on icon "button" at bounding box center [852, 56] width 7 height 7
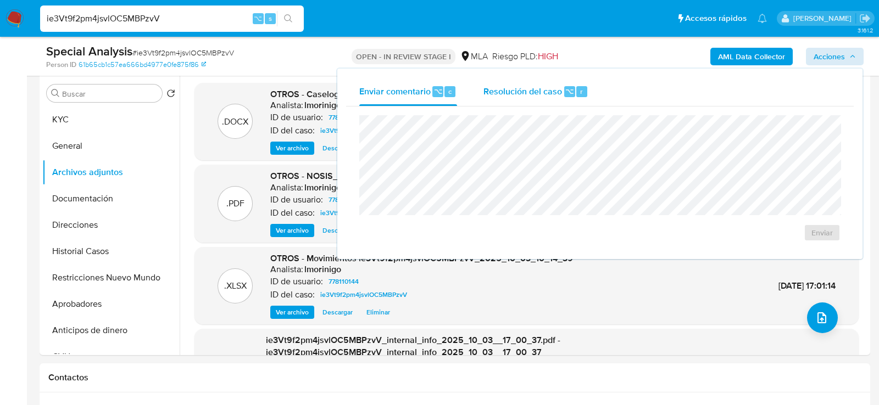
click at [505, 85] on span "Resolución del caso" at bounding box center [522, 91] width 79 height 13
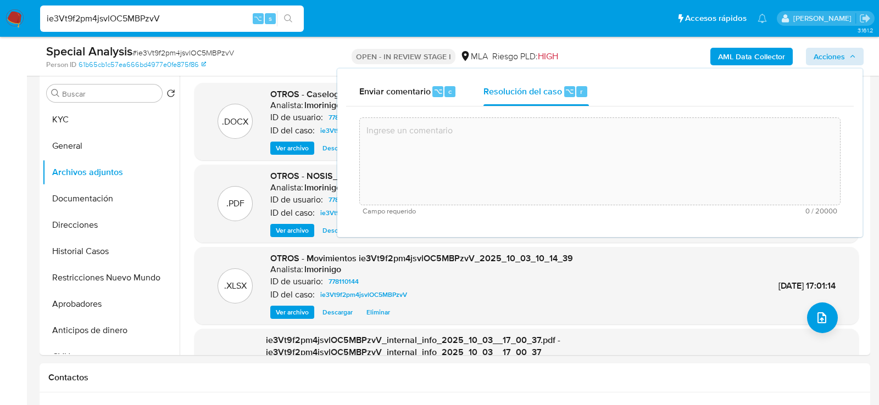
click at [505, 164] on textarea at bounding box center [600, 162] width 480 height 88
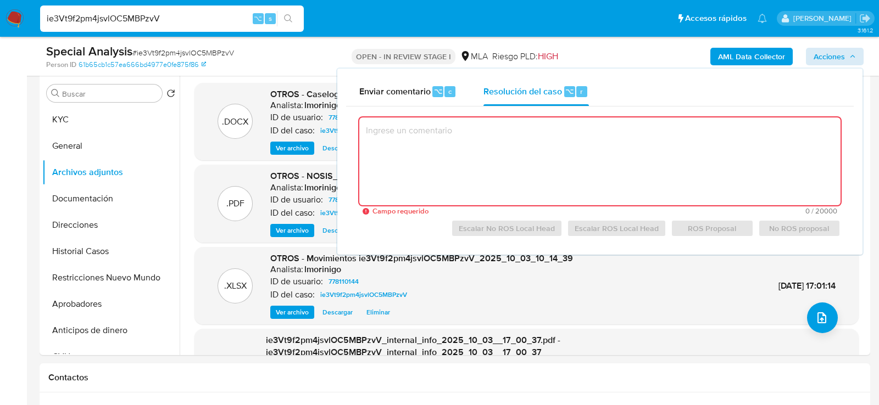
paste textarea "Se procede al cierre del caso según el análisis efectuado en el caselog adjunto."
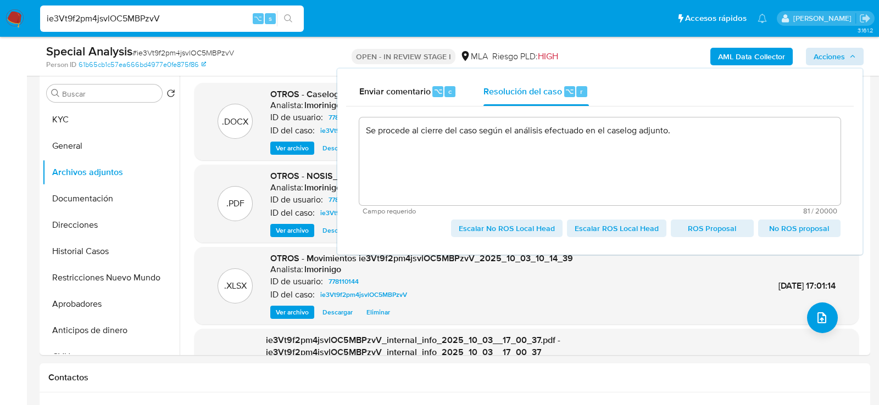
click at [638, 232] on span "Escalar ROS Local Head" at bounding box center [617, 228] width 84 height 15
type textarea "Se procede al cierre del caso según el análisis efectuado en el caselog adjunto."
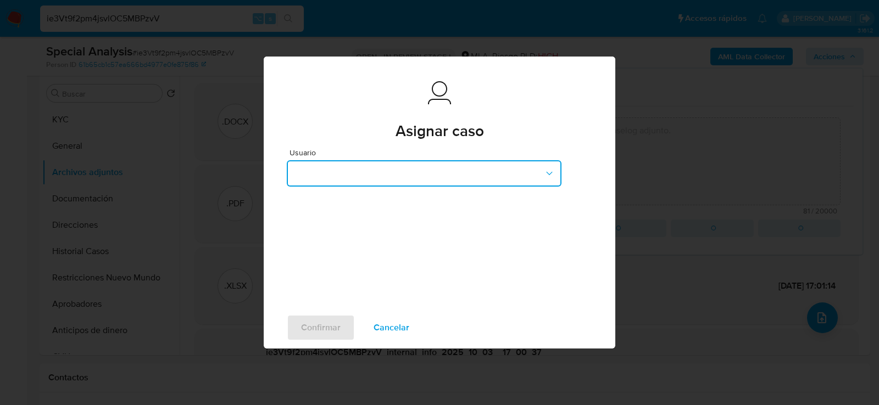
click at [342, 160] on button "button" at bounding box center [424, 173] width 275 height 26
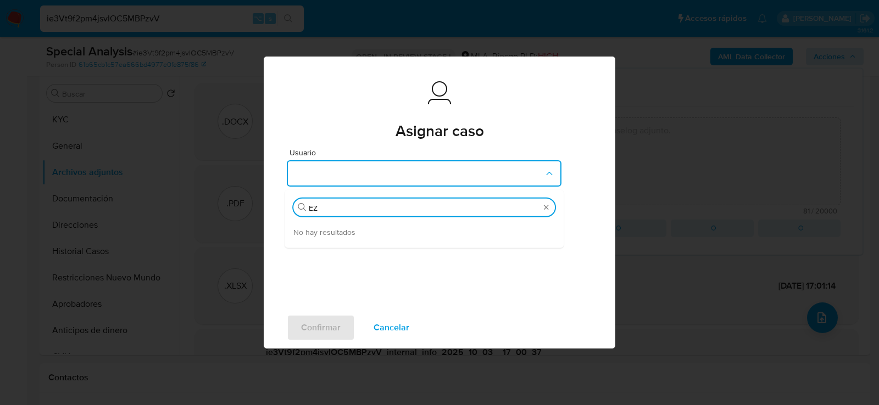
type input "EZE"
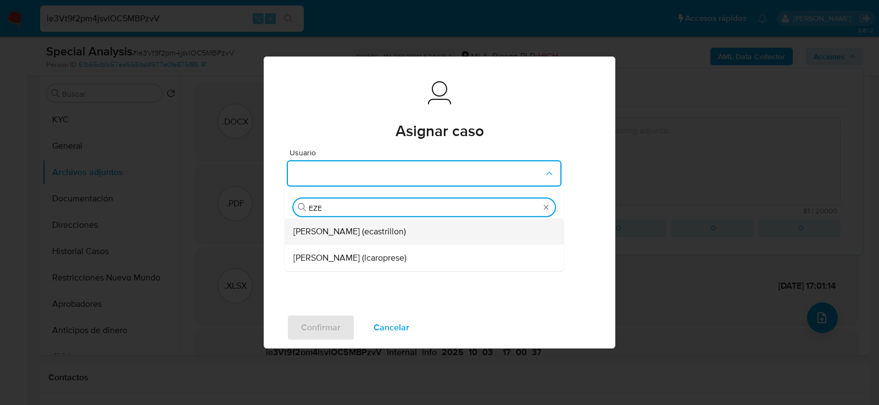
click at [358, 226] on span "Ezequiel Gonzalo Castrillon (ecastrillon)" at bounding box center [349, 231] width 113 height 11
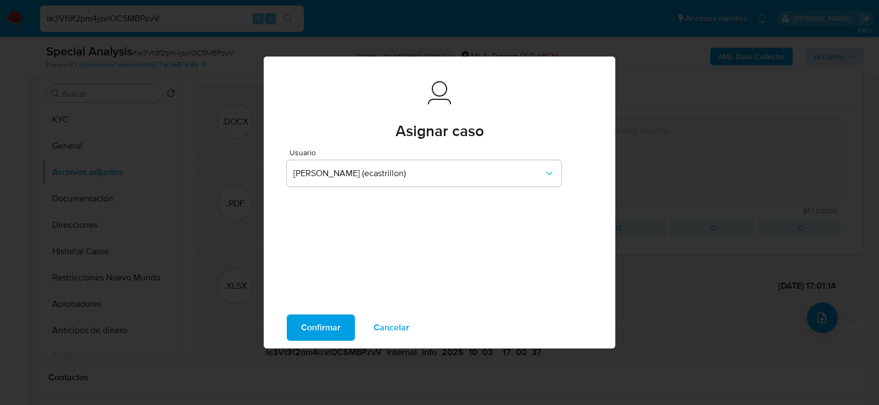
click at [330, 316] on span "Confirmar" at bounding box center [321, 328] width 40 height 24
type textarea "Se procede al cierre del caso según el análisis efectuado en el caselog adjunto."
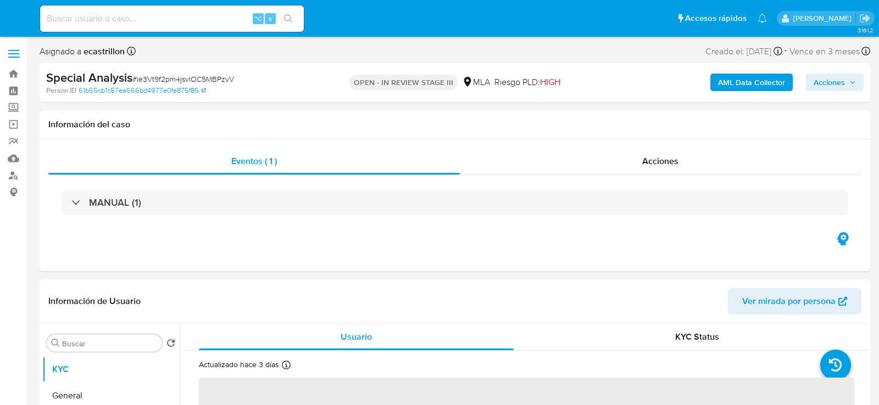
select select "10"
